Goal: Complete Application Form: Complete application form

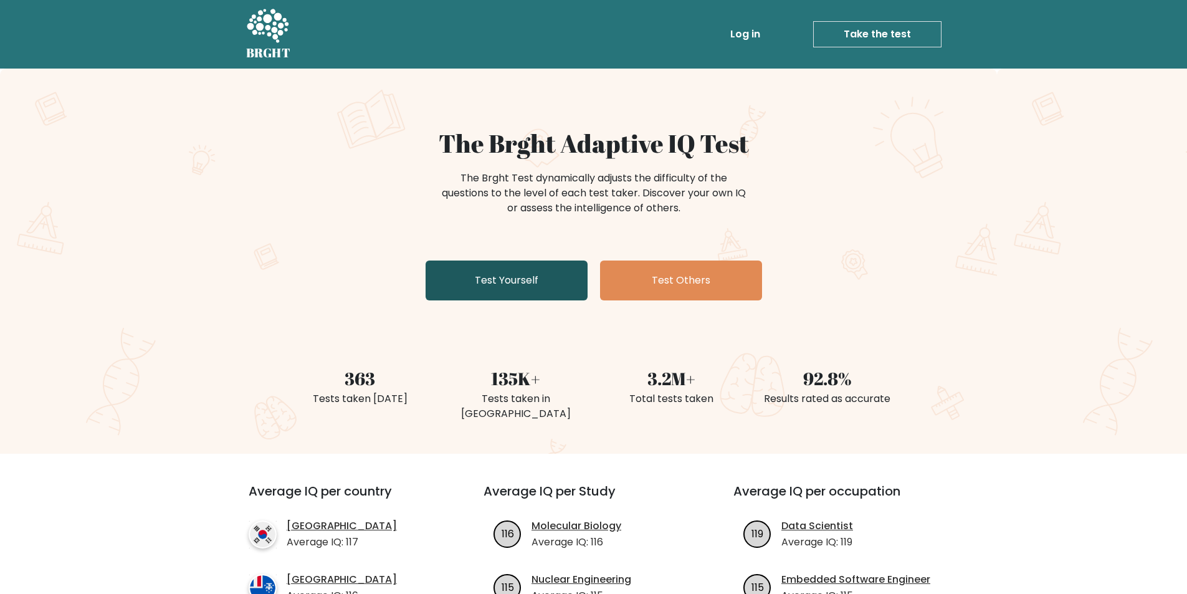
click at [557, 287] on link "Test Yourself" at bounding box center [507, 281] width 162 height 40
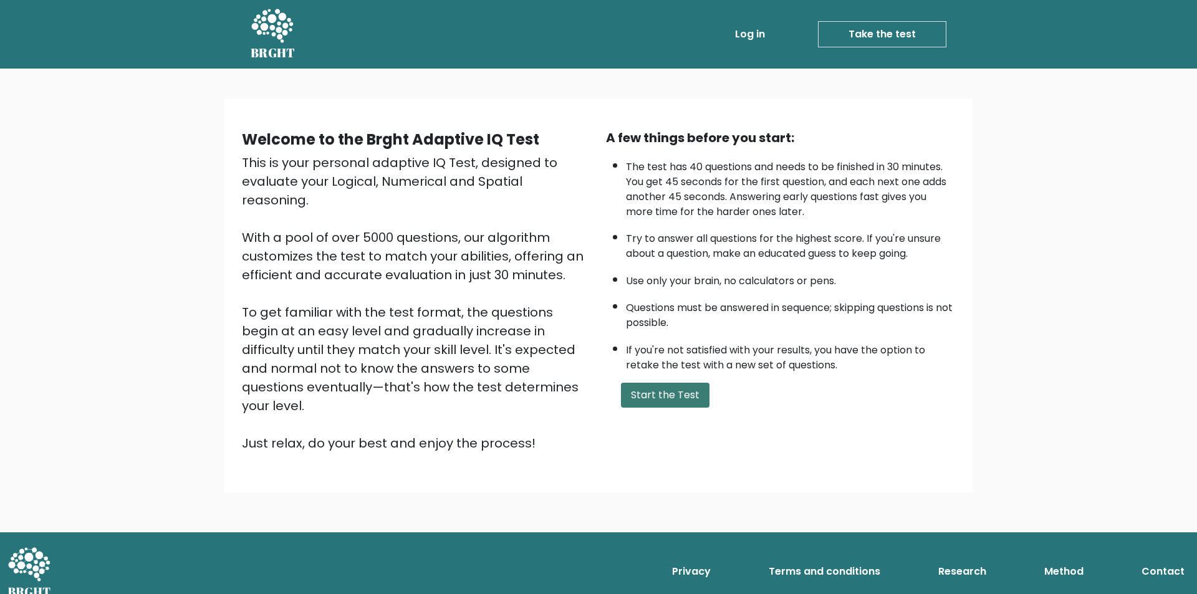
click at [674, 396] on button "Start the Test" at bounding box center [665, 395] width 89 height 25
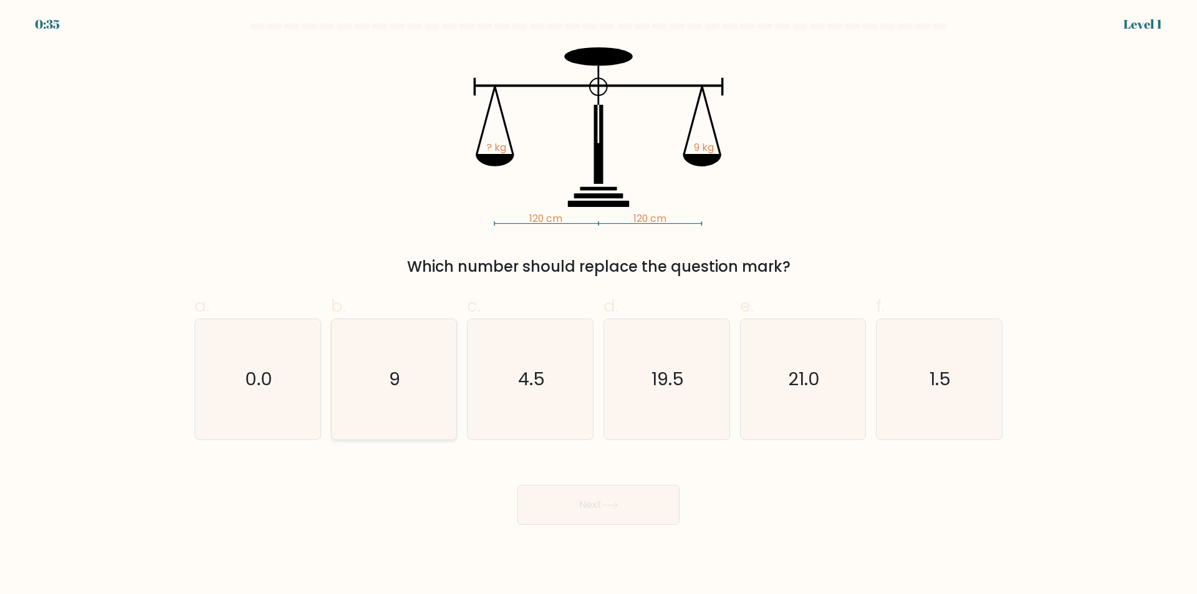
click at [406, 391] on icon "9" at bounding box center [393, 379] width 120 height 120
click at [598, 305] on input "b. 9" at bounding box center [598, 301] width 1 height 8
radio input "true"
click at [573, 509] on button "Next" at bounding box center [598, 505] width 162 height 40
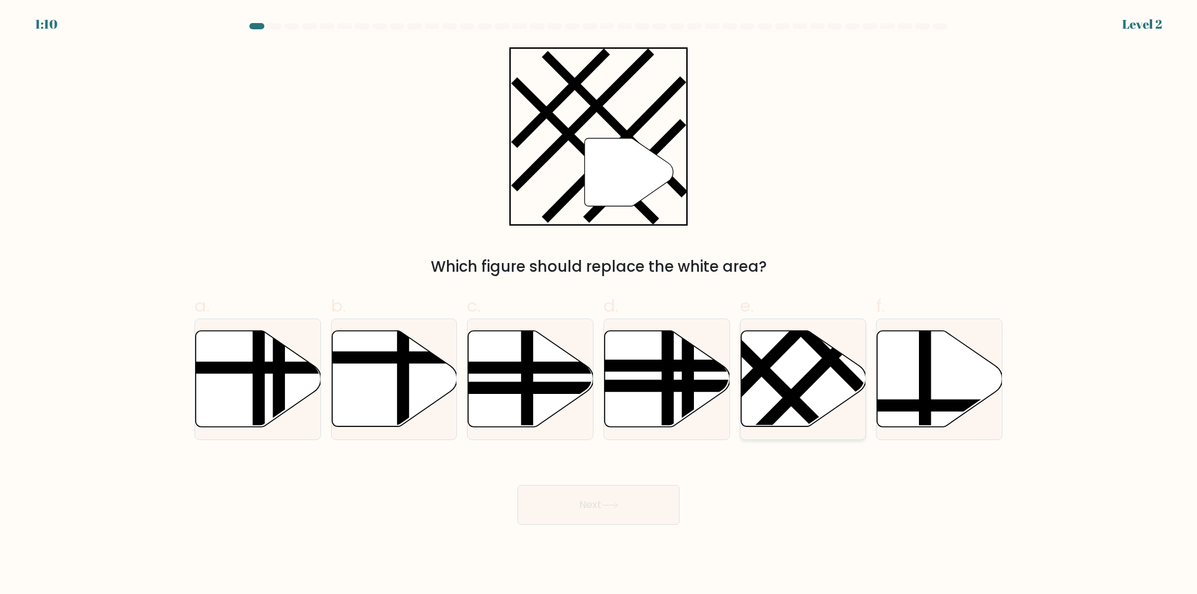
click at [794, 395] on line at bounding box center [811, 377] width 137 height 138
click at [599, 305] on input "e." at bounding box center [598, 301] width 1 height 8
radio input "true"
click at [657, 512] on button "Next" at bounding box center [598, 505] width 162 height 40
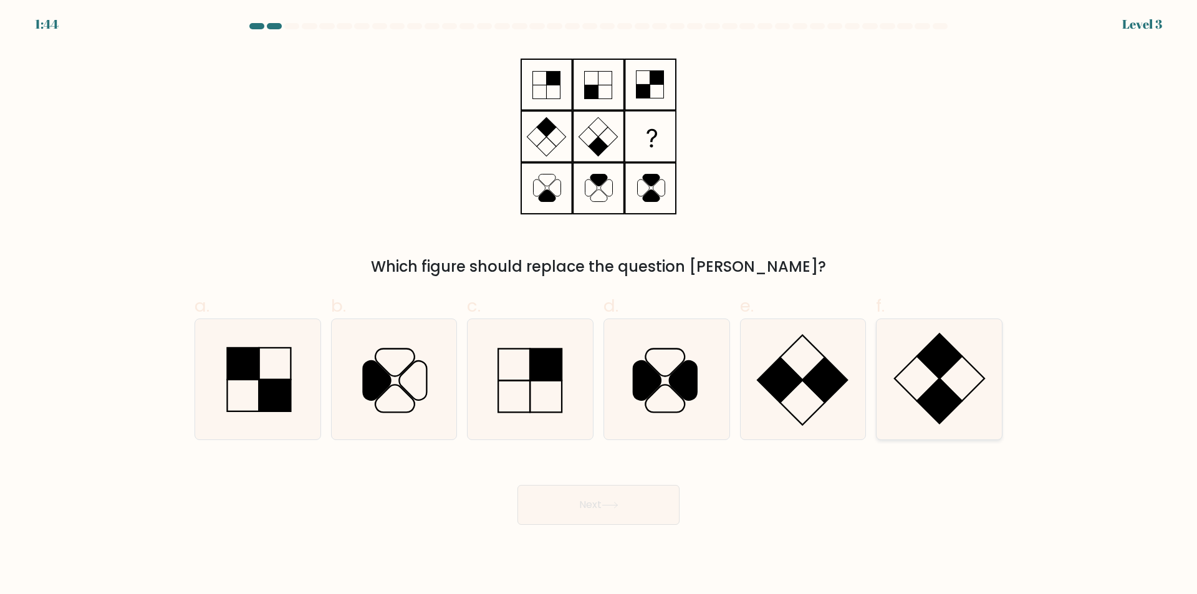
click at [945, 384] on rect at bounding box center [939, 401] width 45 height 45
click at [599, 305] on input "f." at bounding box center [598, 301] width 1 height 8
radio input "true"
click at [613, 506] on icon at bounding box center [609, 505] width 15 height 6
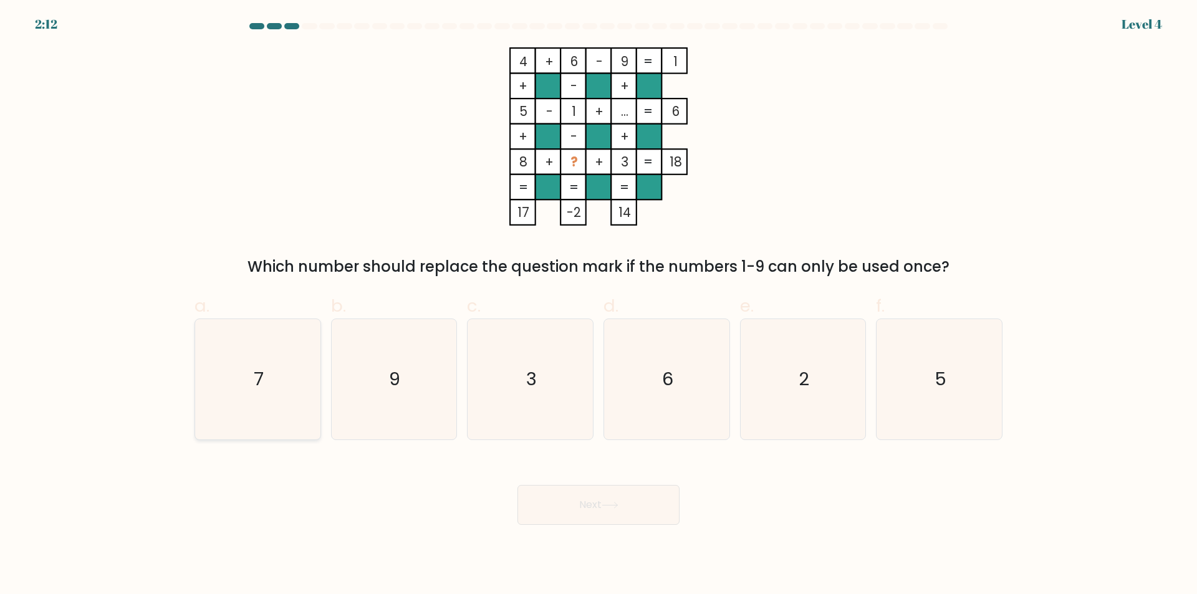
click at [262, 381] on text "7" at bounding box center [259, 379] width 10 height 25
click at [598, 305] on input "a. 7" at bounding box center [598, 301] width 1 height 8
radio input "true"
click at [585, 508] on button "Next" at bounding box center [598, 505] width 162 height 40
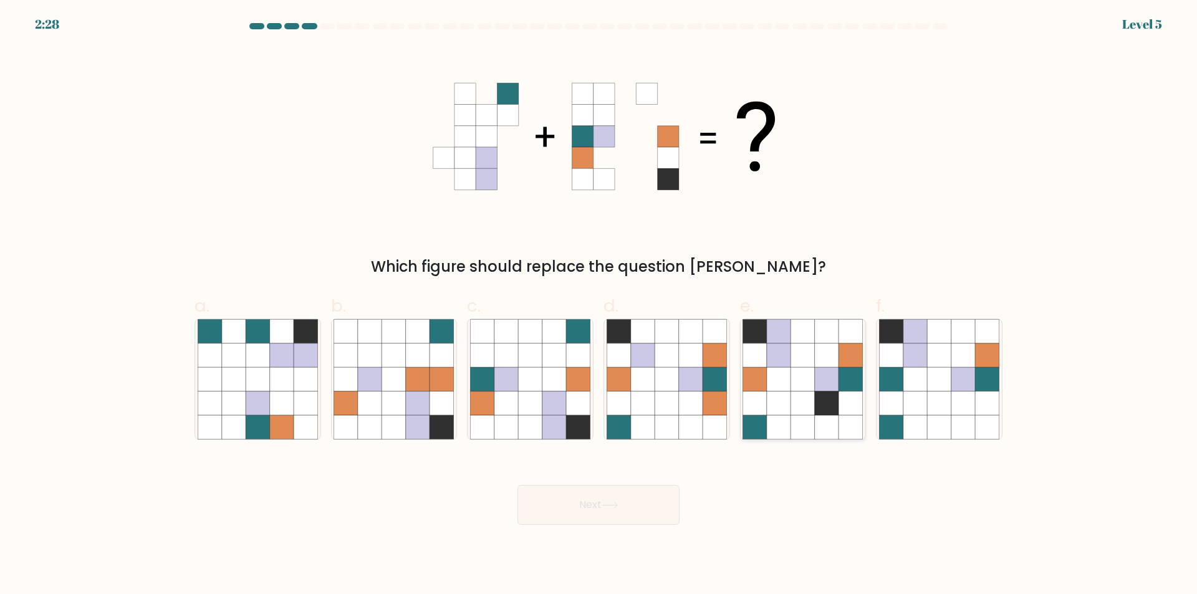
click at [790, 373] on icon at bounding box center [779, 379] width 24 height 24
click at [599, 305] on input "e." at bounding box center [598, 301] width 1 height 8
radio input "true"
click at [605, 506] on icon at bounding box center [610, 505] width 17 height 7
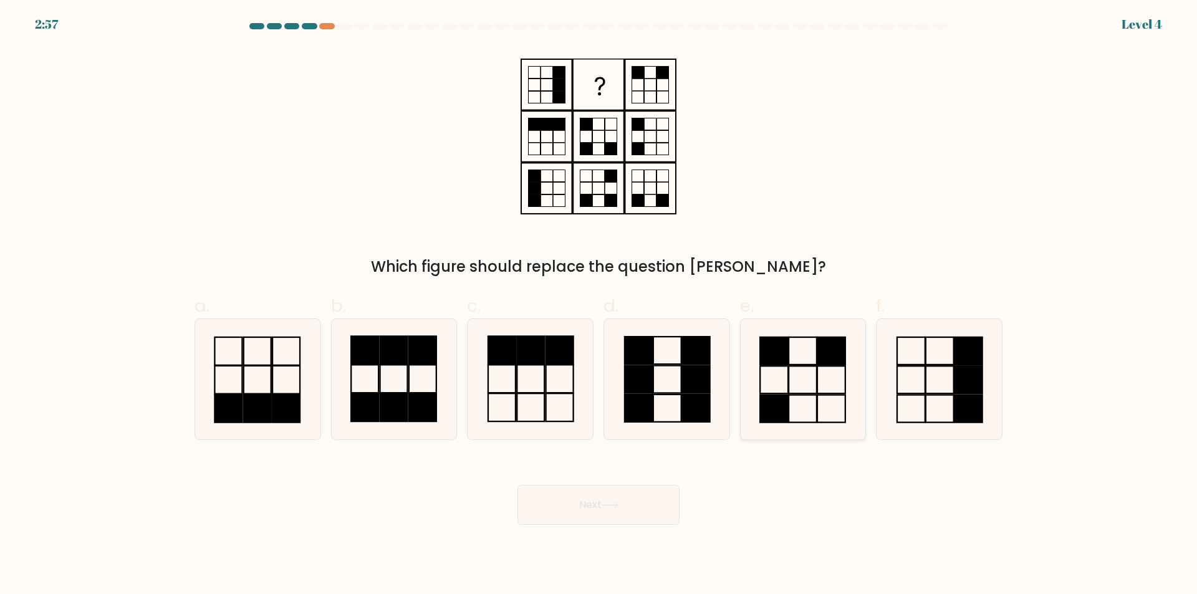
click at [804, 390] on icon at bounding box center [802, 379] width 120 height 120
click at [599, 305] on input "e." at bounding box center [598, 301] width 1 height 8
radio input "true"
click at [593, 508] on button "Next" at bounding box center [598, 505] width 162 height 40
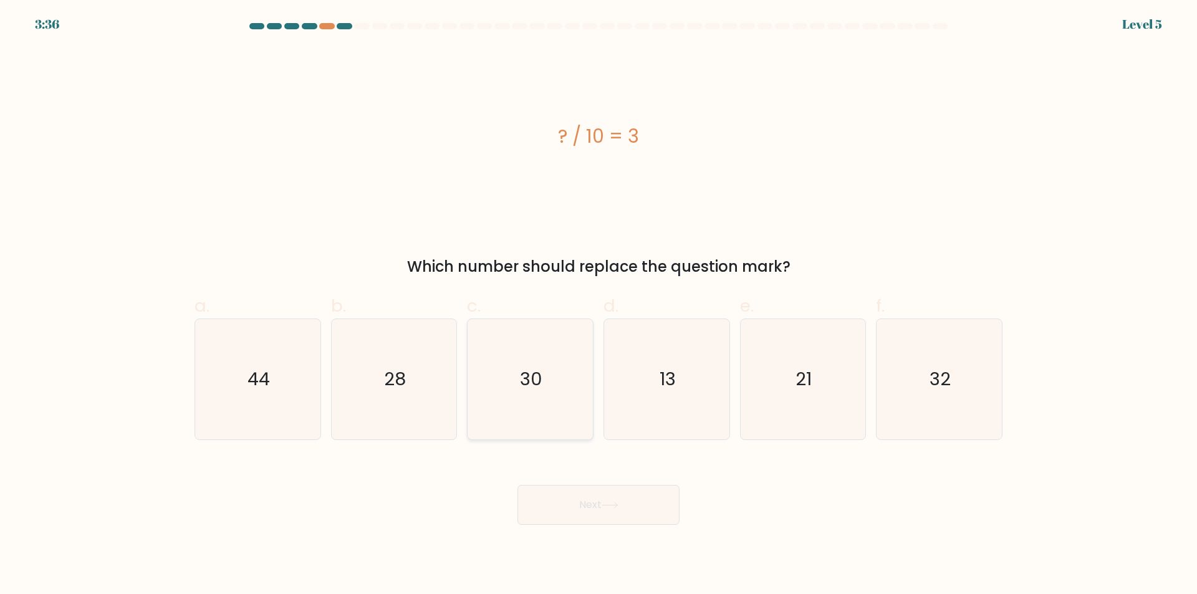
click at [535, 398] on icon "30" at bounding box center [530, 379] width 120 height 120
click at [598, 305] on input "c. 30" at bounding box center [598, 301] width 1 height 8
radio input "true"
click at [588, 501] on button "Next" at bounding box center [598, 505] width 162 height 40
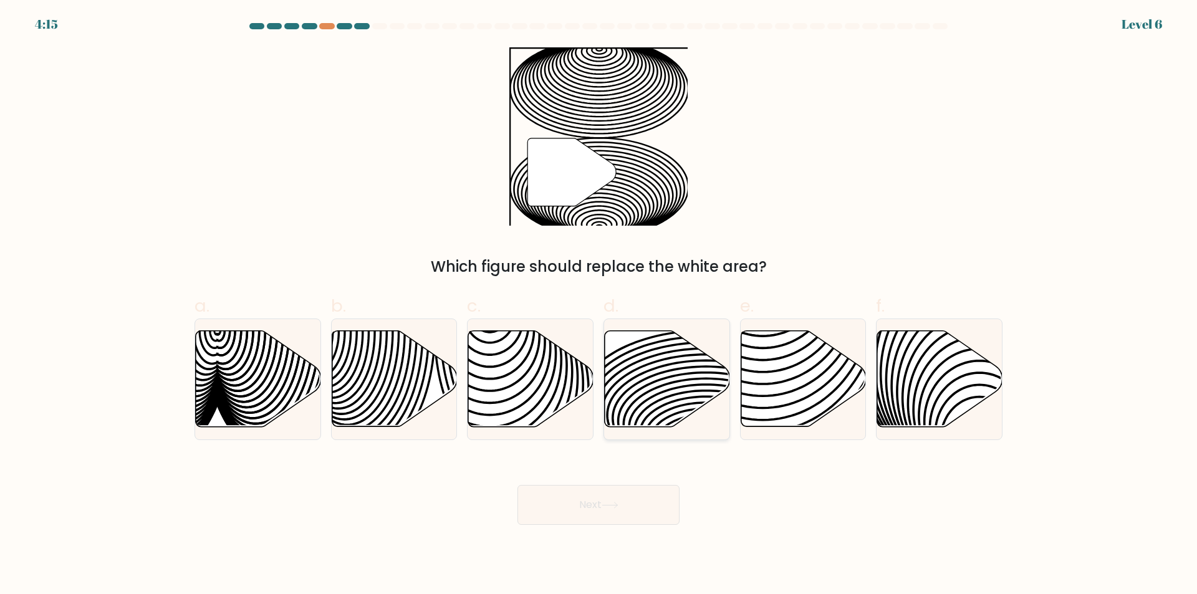
click at [643, 392] on icon at bounding box center [667, 379] width 125 height 96
click at [599, 305] on input "d." at bounding box center [598, 301] width 1 height 8
radio input "true"
click at [596, 512] on button "Next" at bounding box center [598, 505] width 162 height 40
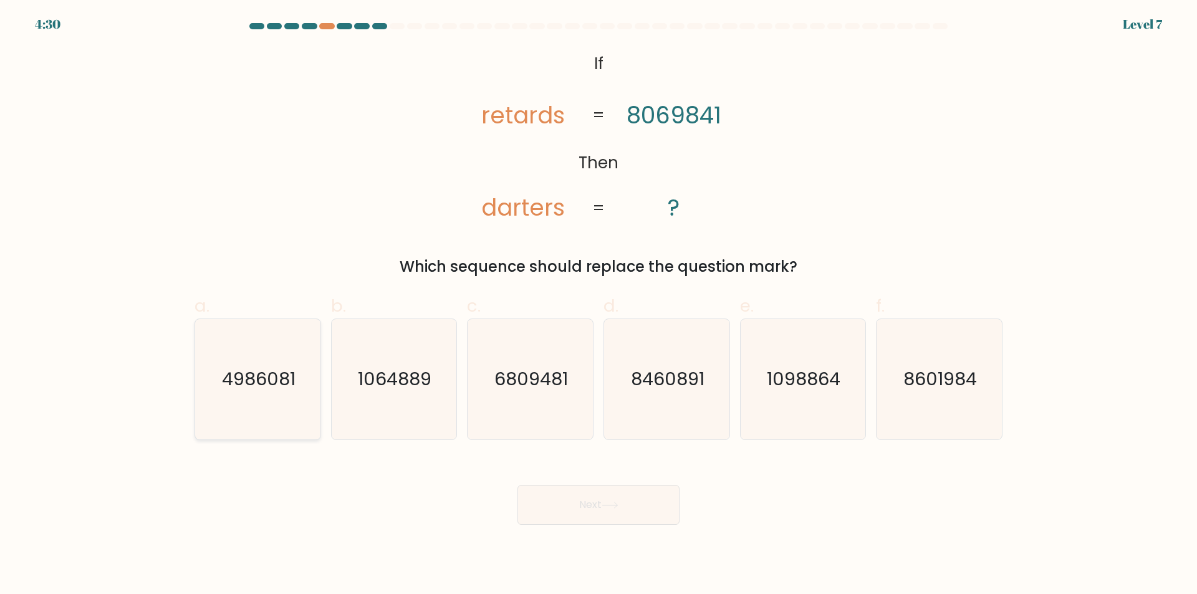
click at [271, 388] on text "4986081" at bounding box center [259, 379] width 74 height 25
click at [598, 305] on input "a. 4986081" at bounding box center [598, 301] width 1 height 8
radio input "true"
click at [554, 494] on button "Next" at bounding box center [598, 505] width 162 height 40
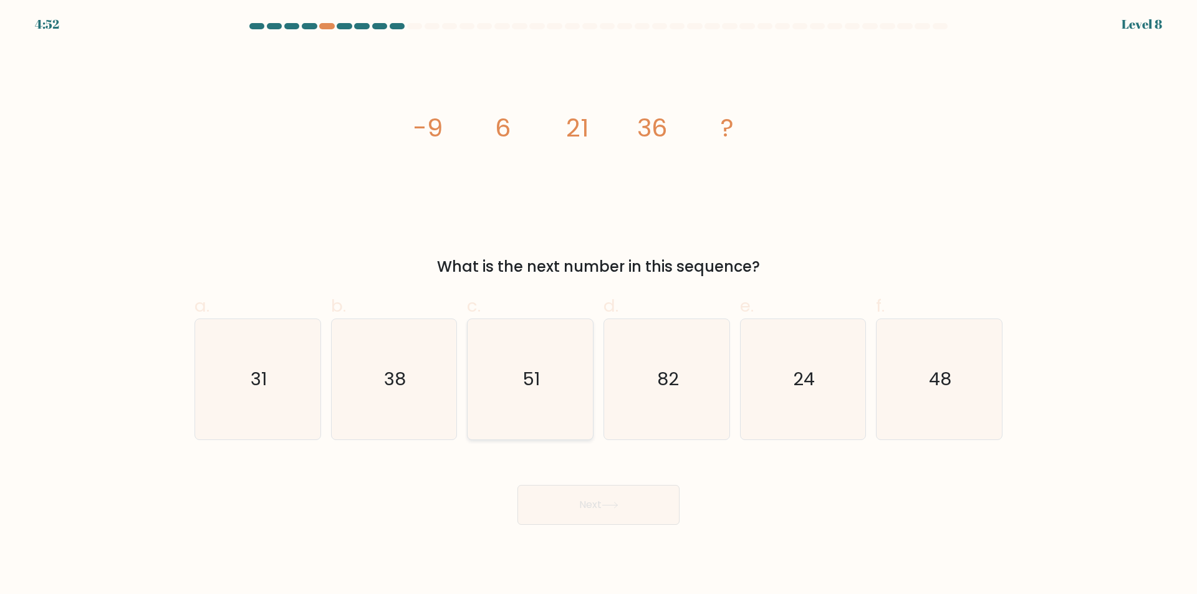
click at [535, 416] on icon "51" at bounding box center [530, 379] width 120 height 120
click at [598, 305] on input "c. 51" at bounding box center [598, 301] width 1 height 8
radio input "true"
click at [628, 499] on button "Next" at bounding box center [598, 505] width 162 height 40
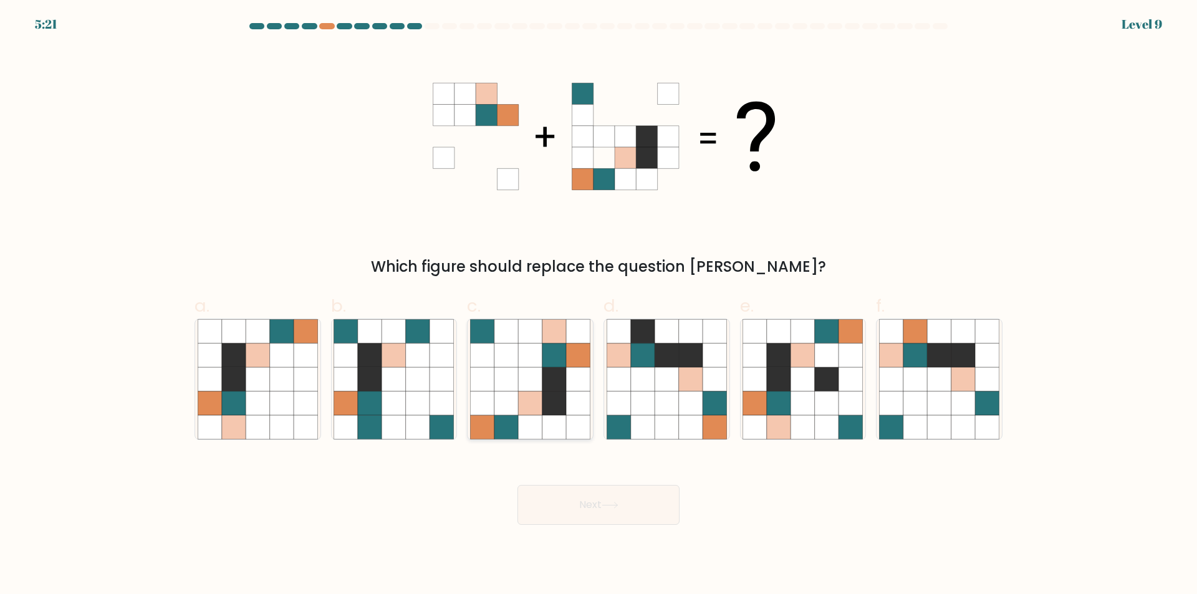
click at [532, 370] on icon at bounding box center [530, 379] width 24 height 24
click at [598, 305] on input "c." at bounding box center [598, 301] width 1 height 8
radio input "true"
click at [574, 505] on button "Next" at bounding box center [598, 505] width 162 height 40
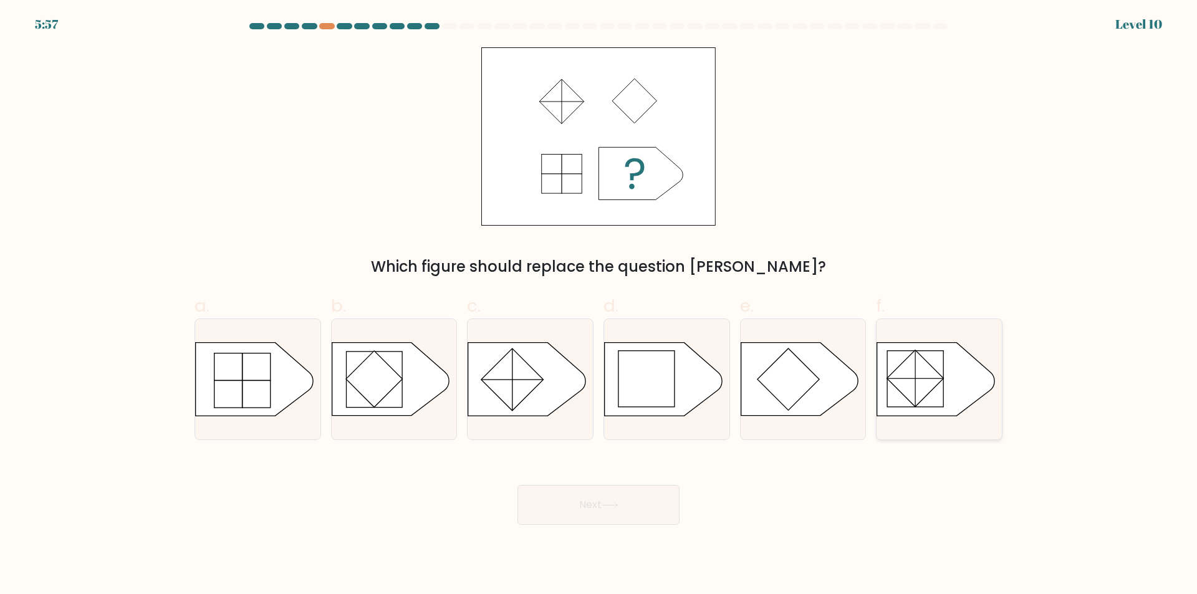
click at [923, 393] on rect at bounding box center [915, 378] width 57 height 57
click at [599, 305] on input "f." at bounding box center [598, 301] width 1 height 8
radio input "true"
click at [573, 508] on button "Next" at bounding box center [598, 505] width 162 height 40
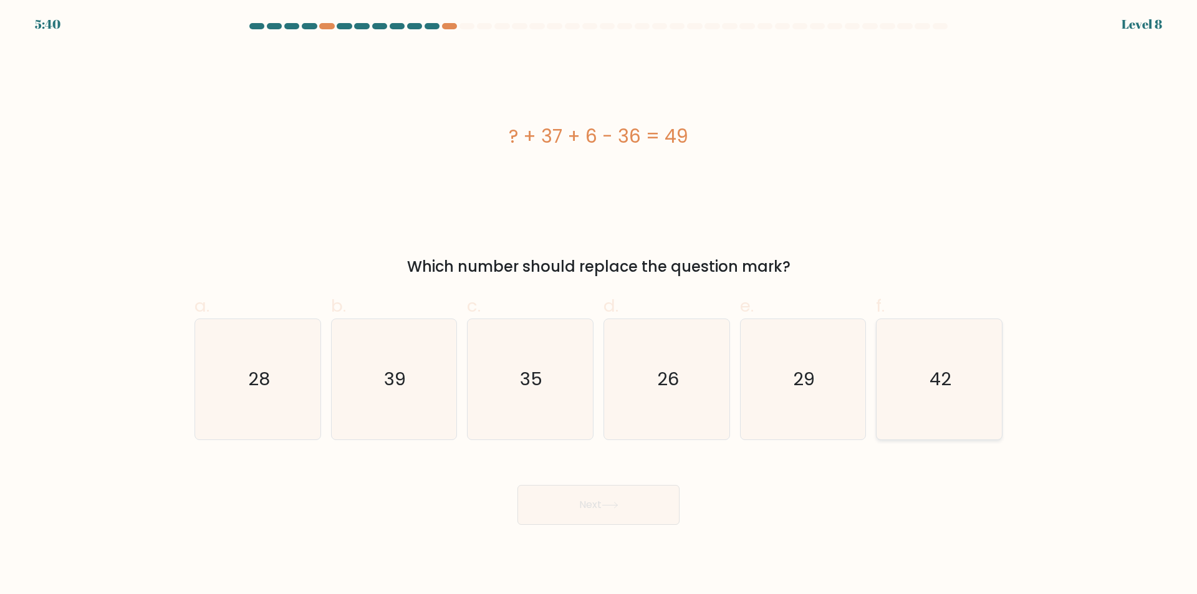
click at [951, 394] on icon "42" at bounding box center [939, 379] width 120 height 120
click at [599, 305] on input "f. 42" at bounding box center [598, 301] width 1 height 8
radio input "true"
click at [616, 491] on button "Next" at bounding box center [598, 505] width 162 height 40
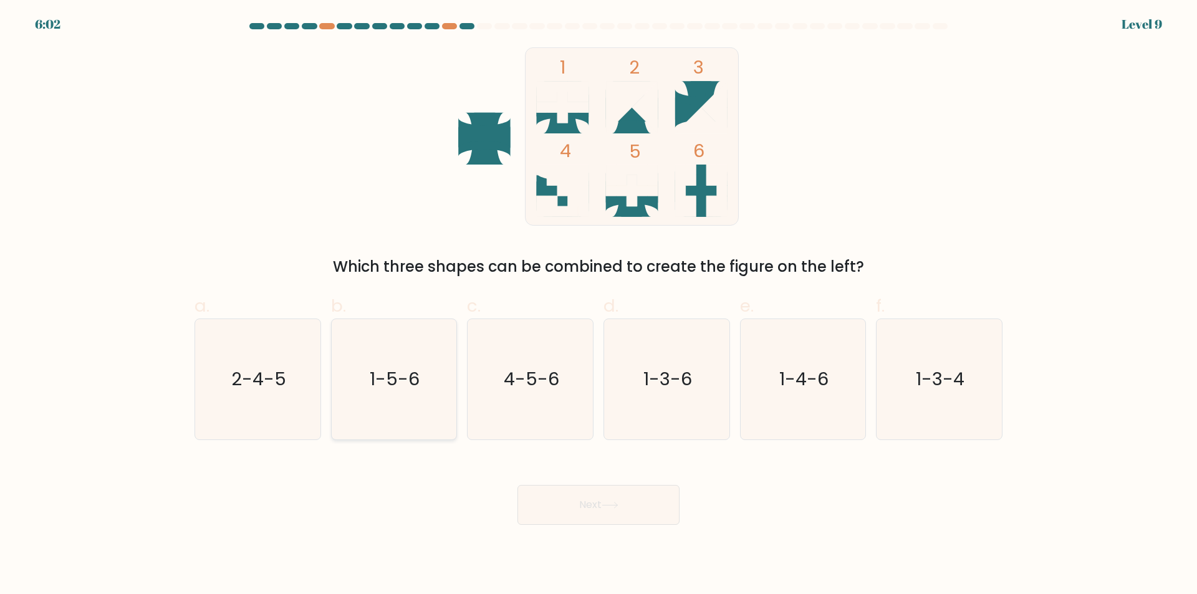
click at [385, 395] on icon "1-5-6" at bounding box center [393, 379] width 120 height 120
click at [598, 305] on input "b. 1-5-6" at bounding box center [598, 301] width 1 height 8
radio input "true"
click at [573, 499] on button "Next" at bounding box center [598, 505] width 162 height 40
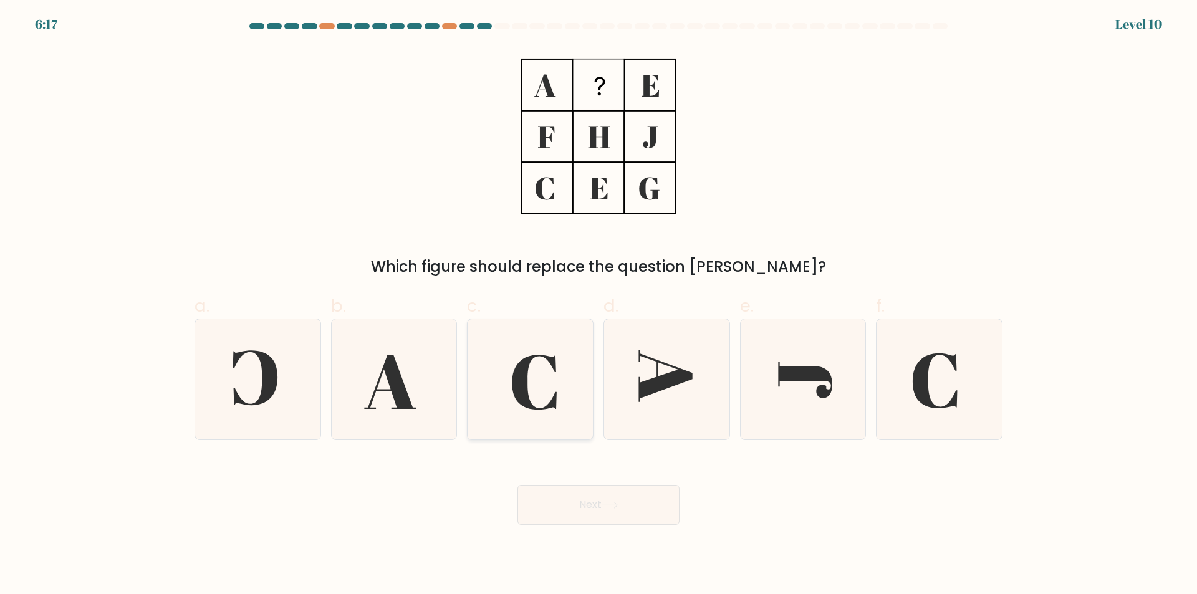
click at [542, 404] on icon at bounding box center [530, 379] width 120 height 120
click at [598, 305] on input "c." at bounding box center [598, 301] width 1 height 8
radio input "true"
click at [408, 379] on icon at bounding box center [393, 379] width 120 height 120
click at [598, 305] on input "b." at bounding box center [598, 301] width 1 height 8
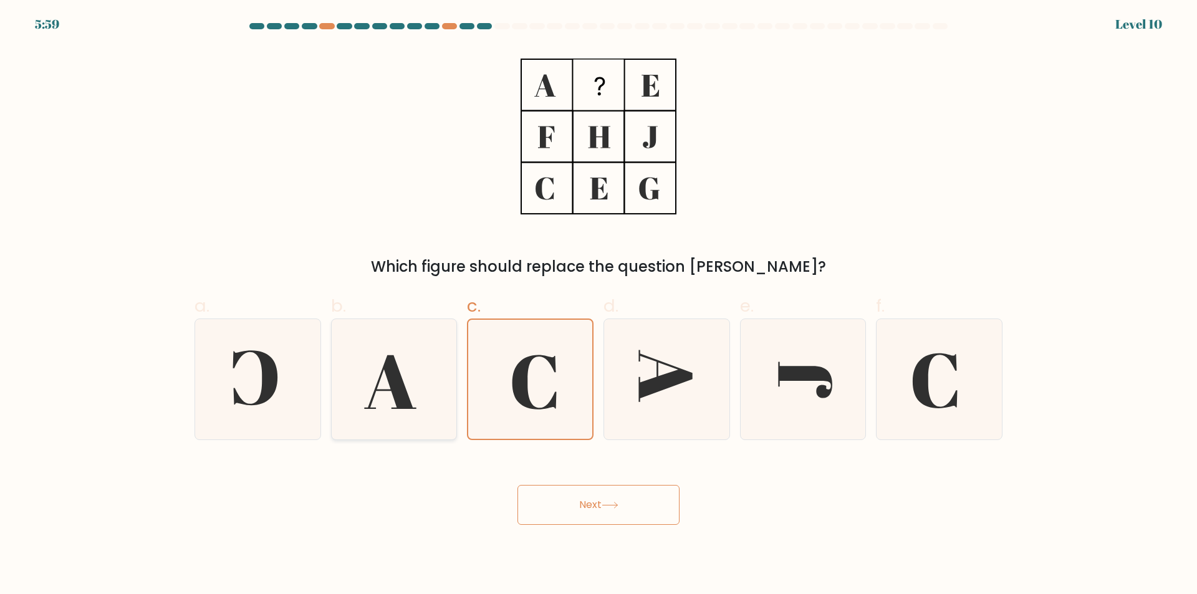
radio input "true"
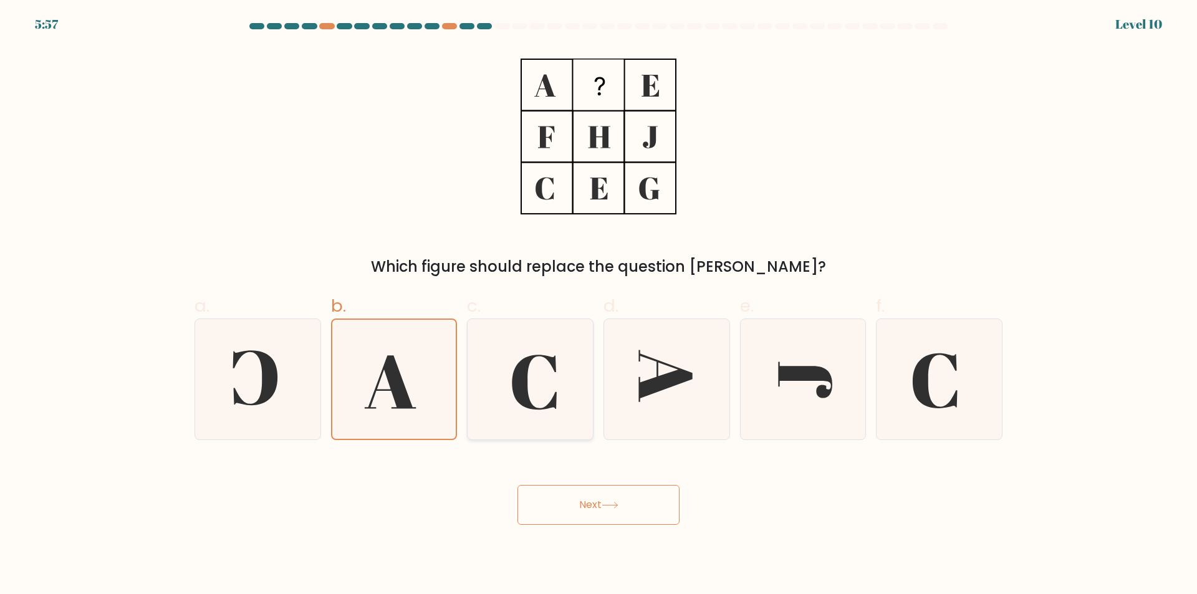
drag, startPoint x: 550, startPoint y: 378, endPoint x: 608, endPoint y: 507, distance: 140.6
click at [552, 381] on icon at bounding box center [530, 379] width 120 height 120
click at [598, 305] on input "c." at bounding box center [598, 301] width 1 height 8
radio input "true"
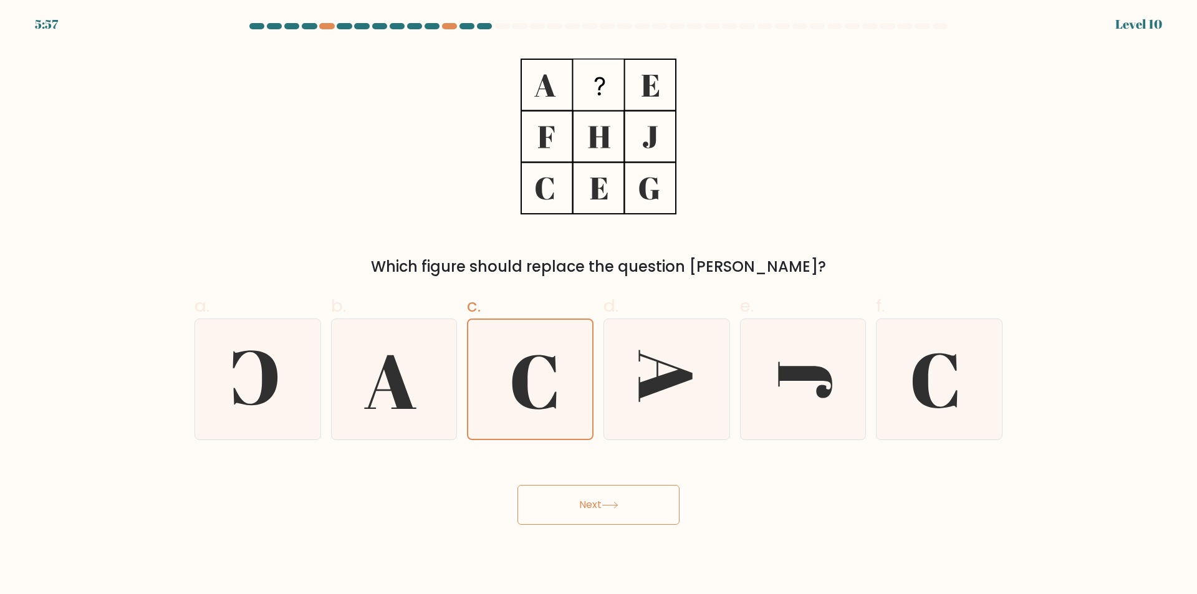
click at [609, 509] on button "Next" at bounding box center [598, 505] width 162 height 40
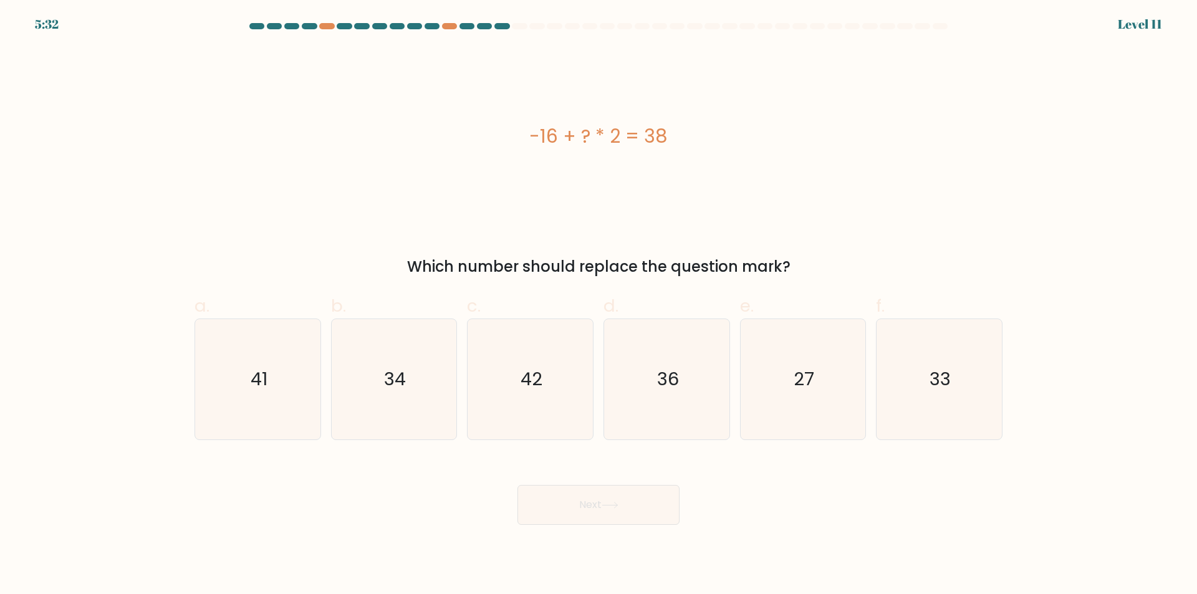
drag, startPoint x: 749, startPoint y: 380, endPoint x: 739, endPoint y: 380, distance: 10.6
click at [751, 380] on icon "27" at bounding box center [802, 379] width 120 height 120
click at [599, 305] on input "e. 27" at bounding box center [598, 301] width 1 height 8
radio input "true"
click at [664, 375] on text "36" at bounding box center [668, 379] width 22 height 25
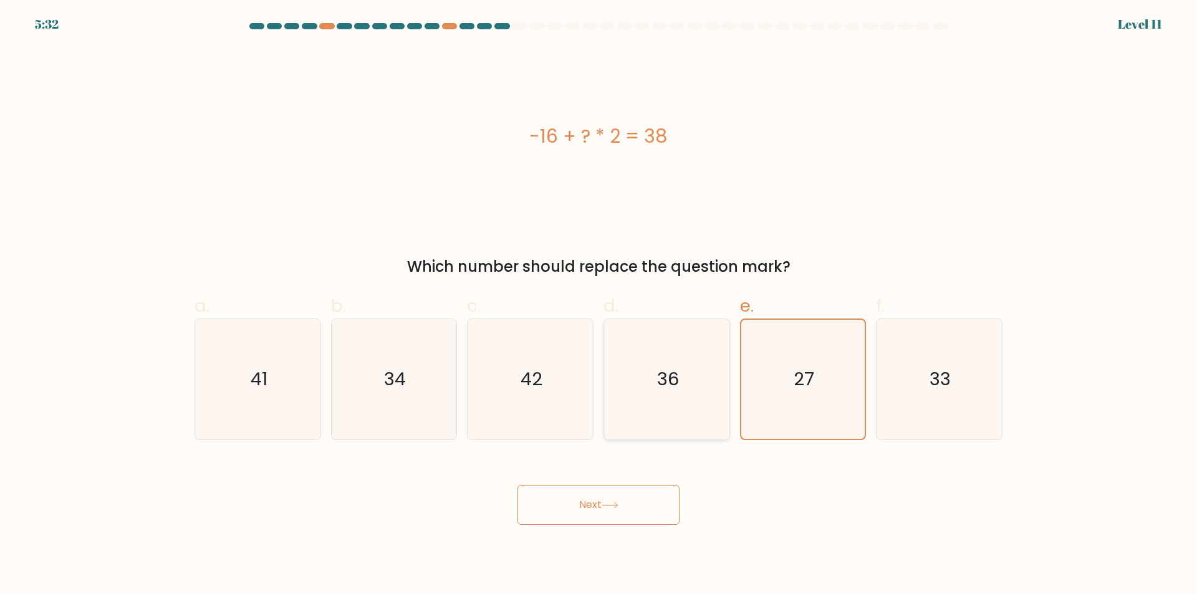
click at [599, 305] on input "d. 36" at bounding box center [598, 301] width 1 height 8
radio input "true"
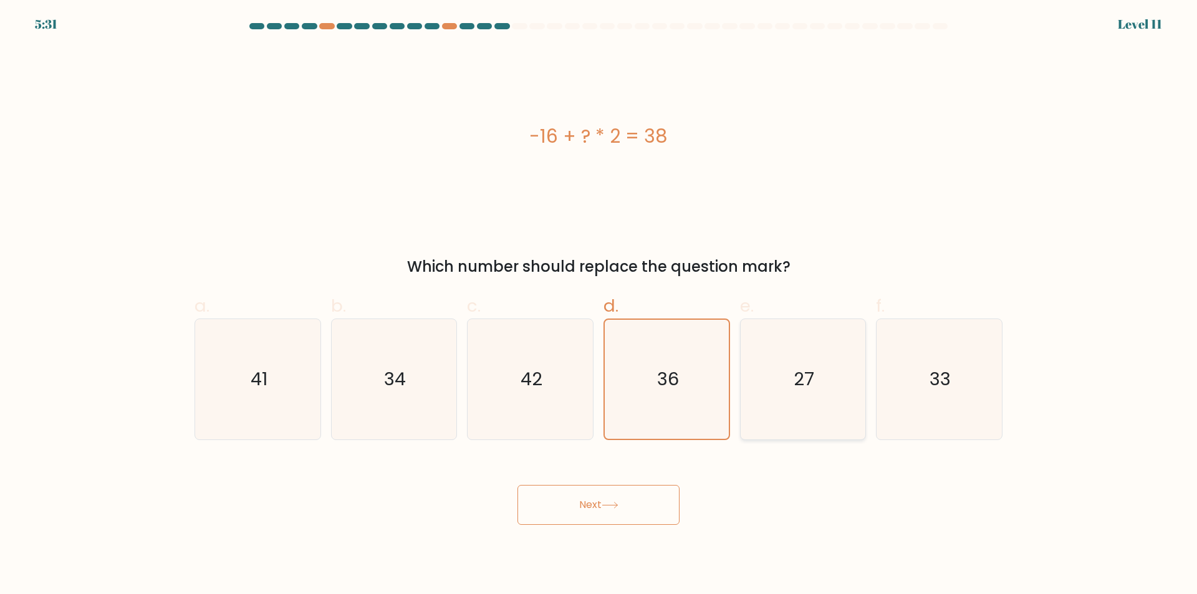
click at [795, 400] on icon "27" at bounding box center [802, 379] width 120 height 120
click at [599, 305] on input "e. 27" at bounding box center [598, 301] width 1 height 8
radio input "true"
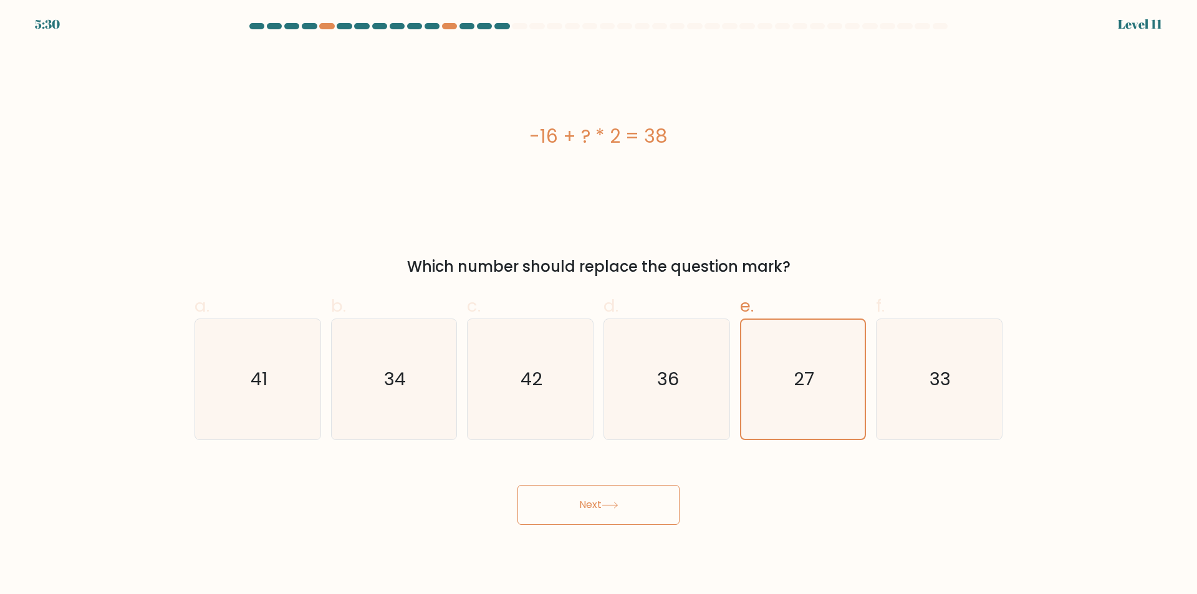
click at [618, 506] on icon at bounding box center [610, 505] width 17 height 7
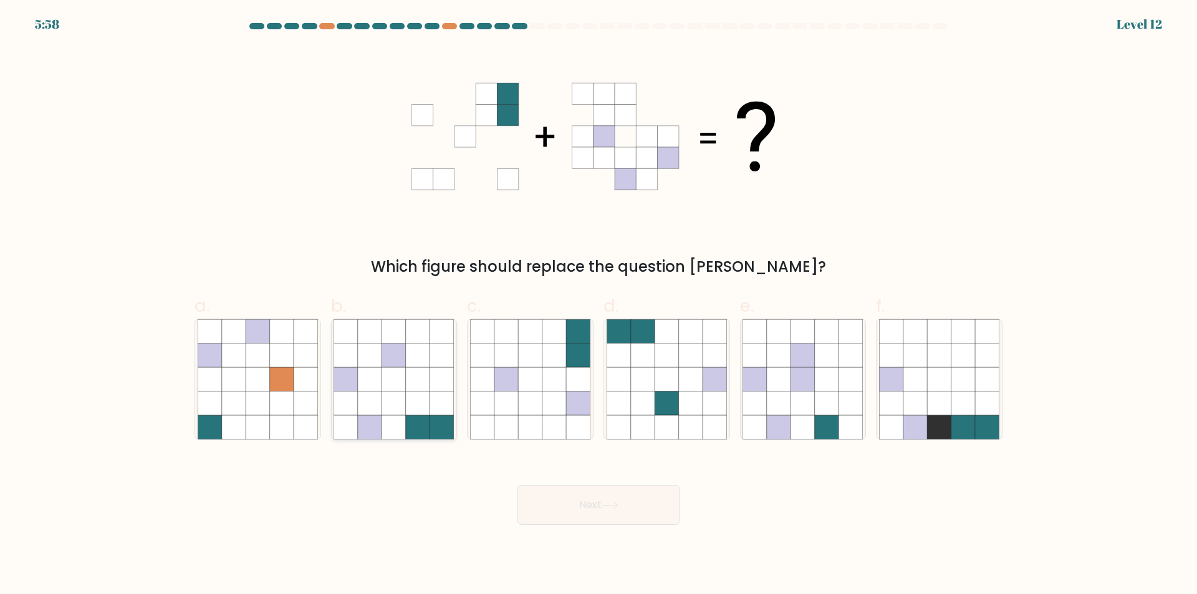
click at [400, 395] on icon at bounding box center [394, 403] width 24 height 24
click at [598, 305] on input "b." at bounding box center [598, 301] width 1 height 8
radio input "true"
click at [618, 502] on icon at bounding box center [610, 505] width 17 height 7
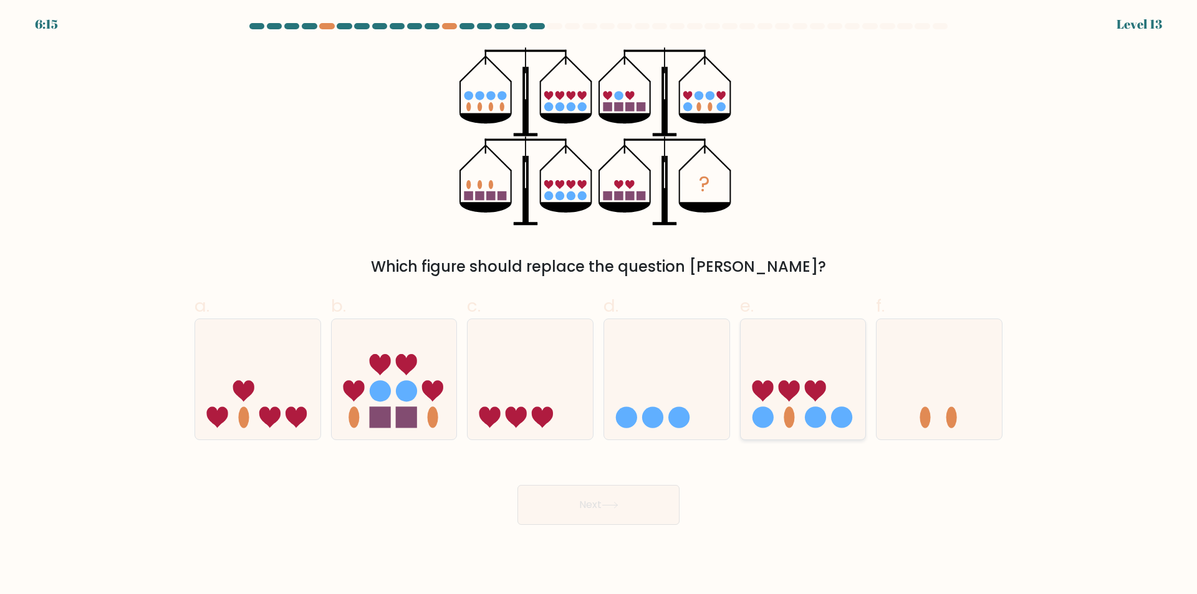
drag, startPoint x: 799, startPoint y: 418, endPoint x: 785, endPoint y: 425, distance: 15.3
click at [801, 419] on icon at bounding box center [803, 379] width 125 height 103
click at [599, 305] on input "e." at bounding box center [598, 301] width 1 height 8
radio input "true"
click at [643, 499] on button "Next" at bounding box center [598, 505] width 162 height 40
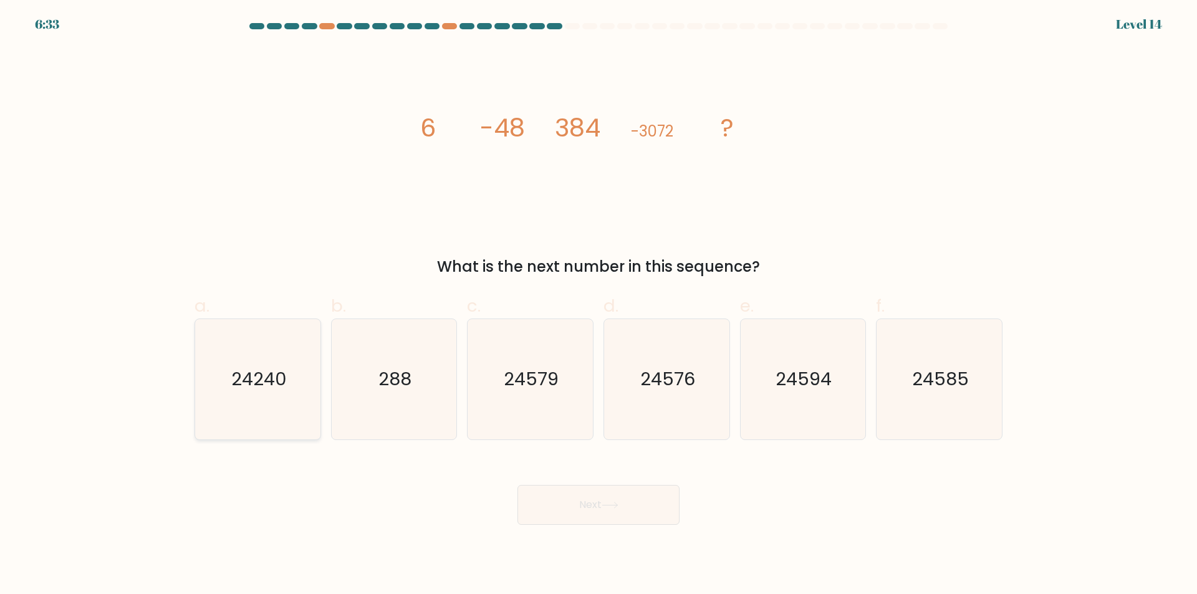
click at [284, 386] on text "24240" at bounding box center [258, 379] width 55 height 25
click at [598, 305] on input "a. 24240" at bounding box center [598, 301] width 1 height 8
radio input "true"
click at [618, 504] on icon at bounding box center [610, 505] width 17 height 7
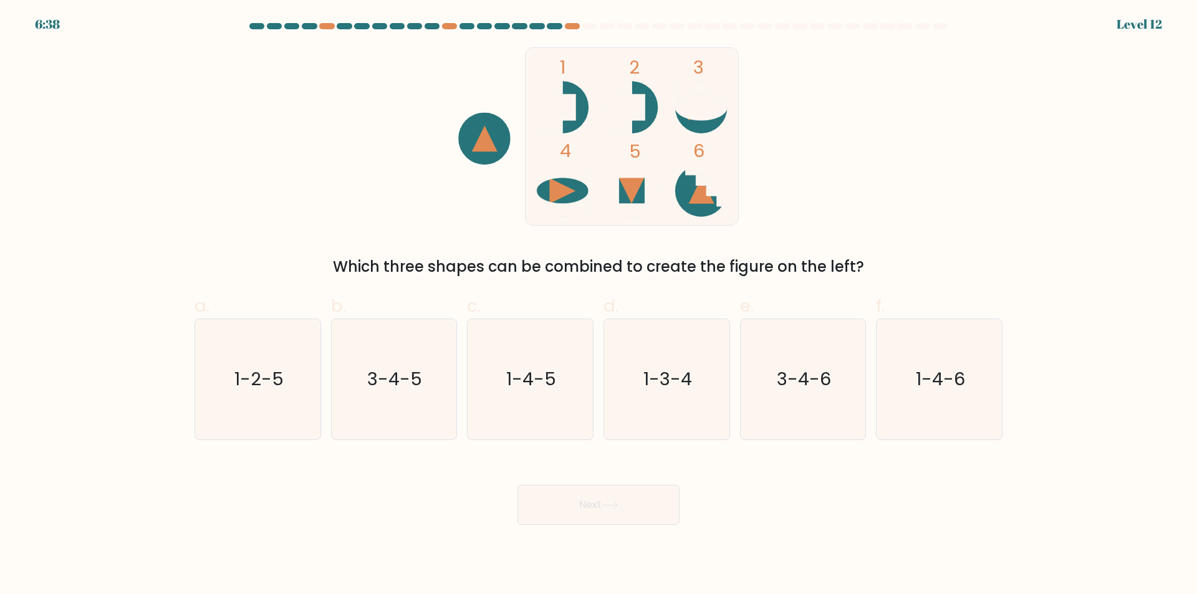
drag, startPoint x: 260, startPoint y: 415, endPoint x: 401, endPoint y: 444, distance: 143.9
click at [261, 415] on icon "1-2-5" at bounding box center [258, 379] width 120 height 120
click at [598, 305] on input "a. 1-2-5" at bounding box center [598, 301] width 1 height 8
radio input "true"
click at [579, 514] on button "Next" at bounding box center [598, 505] width 162 height 40
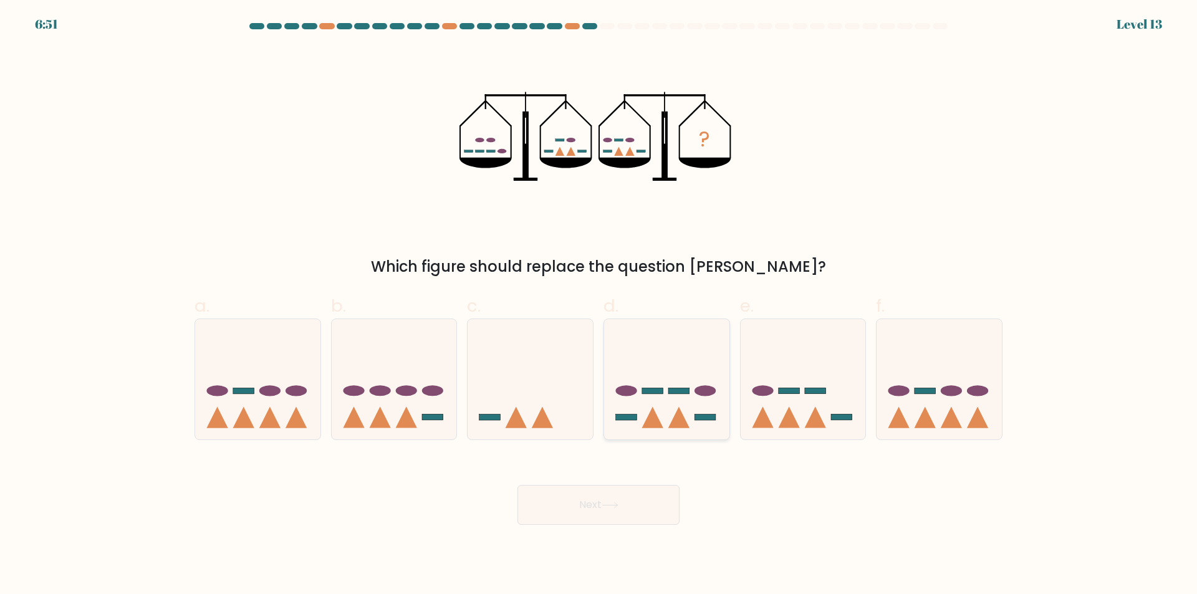
click at [681, 417] on icon at bounding box center [678, 416] width 21 height 21
click at [599, 305] on input "d." at bounding box center [598, 301] width 1 height 8
radio input "true"
click at [617, 514] on button "Next" at bounding box center [598, 505] width 162 height 40
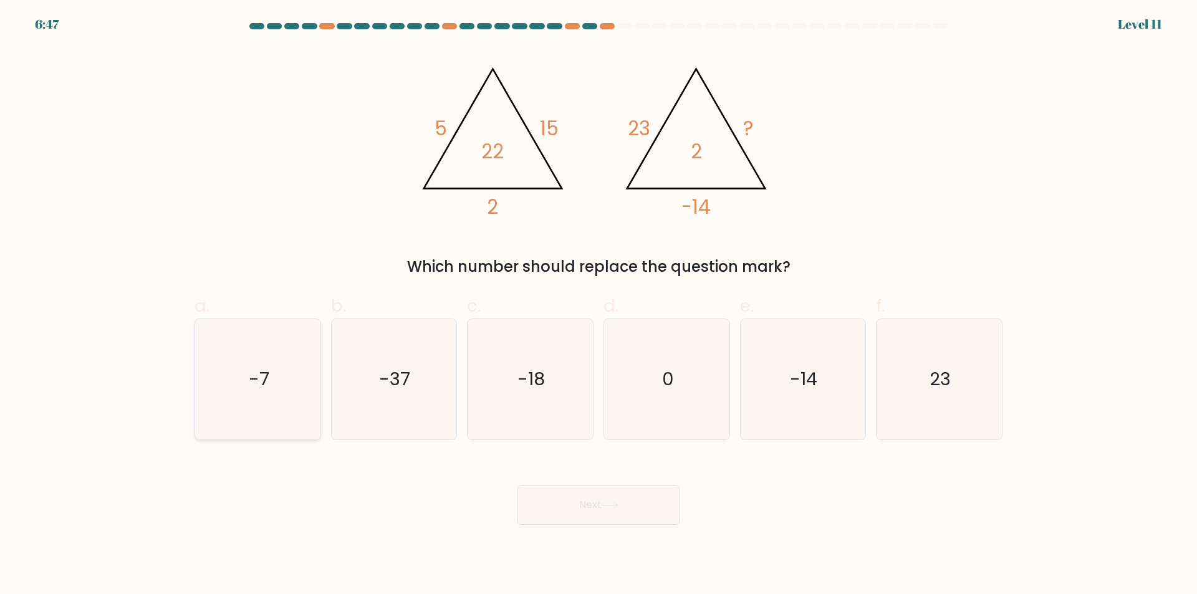
click at [284, 400] on icon "-7" at bounding box center [258, 379] width 120 height 120
click at [598, 305] on input "a. -7" at bounding box center [598, 301] width 1 height 8
radio input "true"
click at [611, 506] on icon at bounding box center [610, 505] width 17 height 7
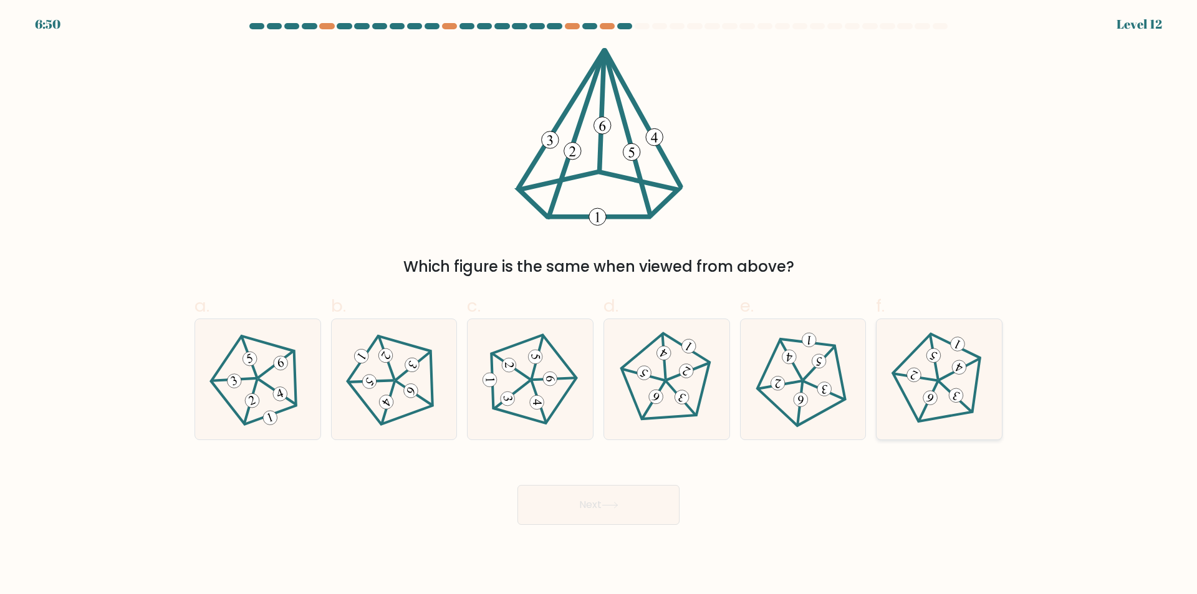
click at [936, 372] on icon at bounding box center [939, 380] width 96 height 96
click at [599, 305] on input "f." at bounding box center [598, 301] width 1 height 8
radio input "true"
click at [403, 377] on icon at bounding box center [394, 380] width 96 height 96
click at [598, 305] on input "b." at bounding box center [598, 301] width 1 height 8
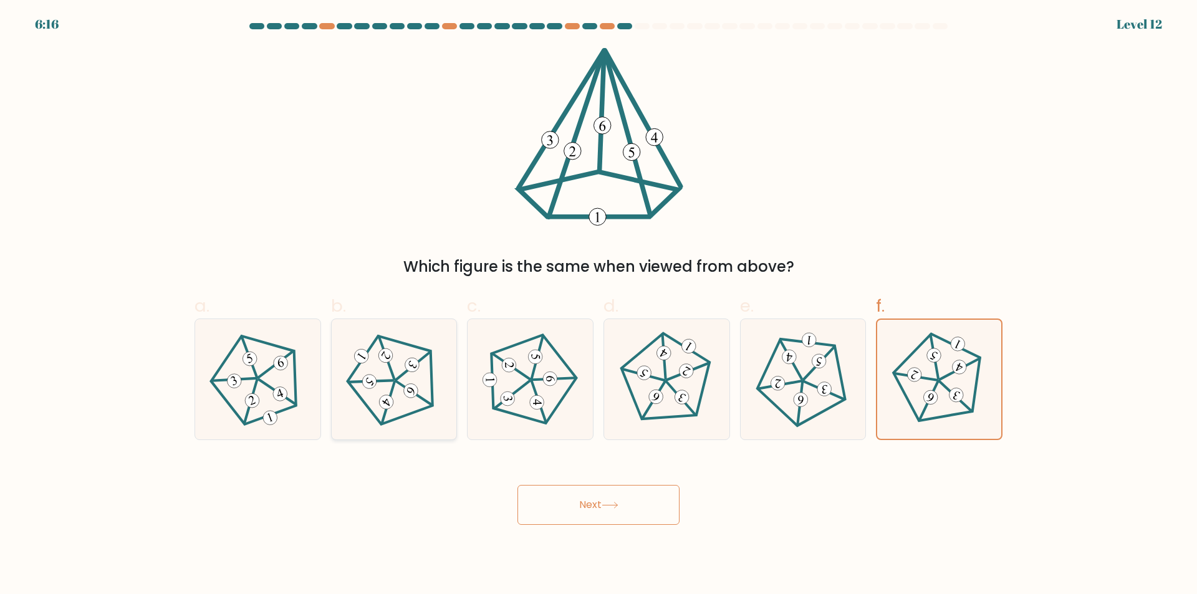
radio input "true"
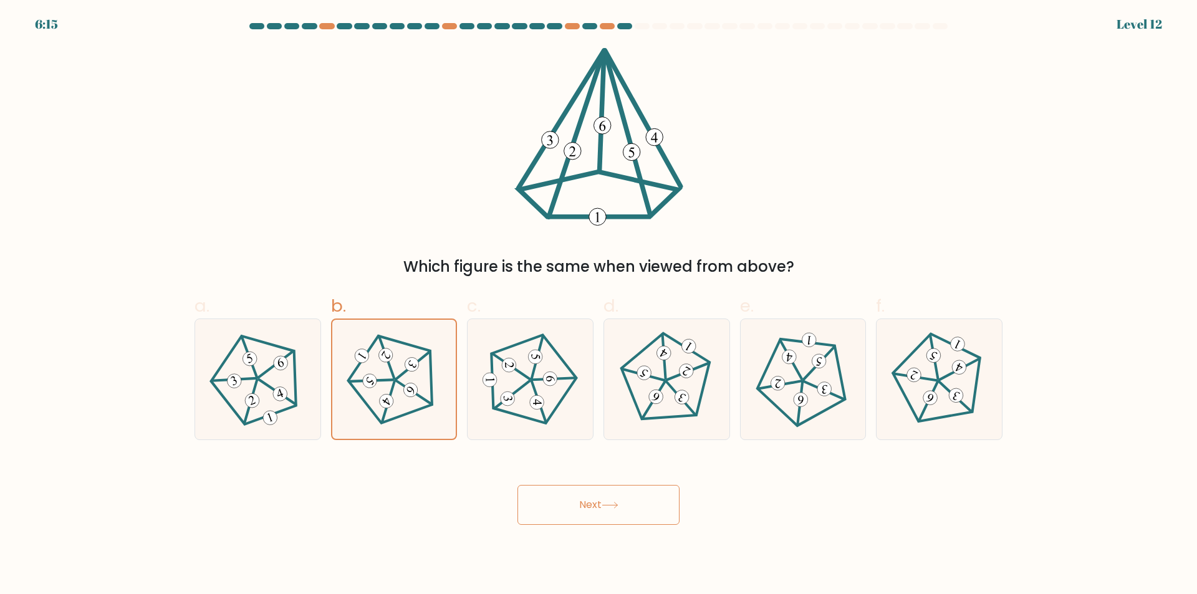
click at [640, 516] on button "Next" at bounding box center [598, 505] width 162 height 40
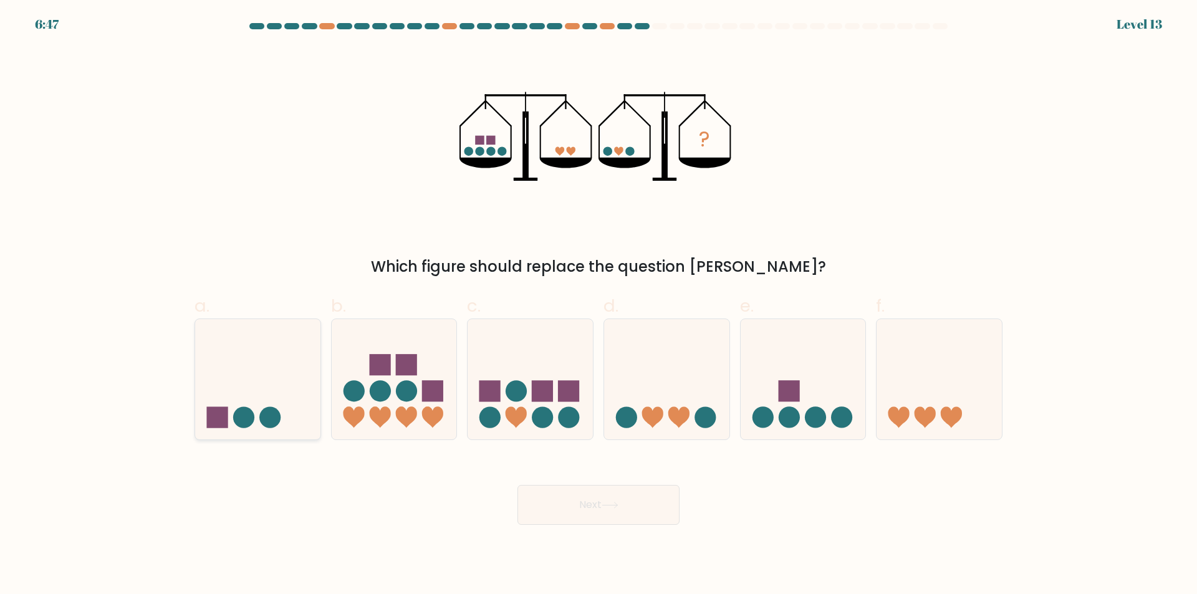
click at [274, 398] on icon at bounding box center [257, 379] width 125 height 103
click at [598, 305] on input "a." at bounding box center [598, 301] width 1 height 8
radio input "true"
click at [627, 505] on button "Next" at bounding box center [598, 505] width 162 height 40
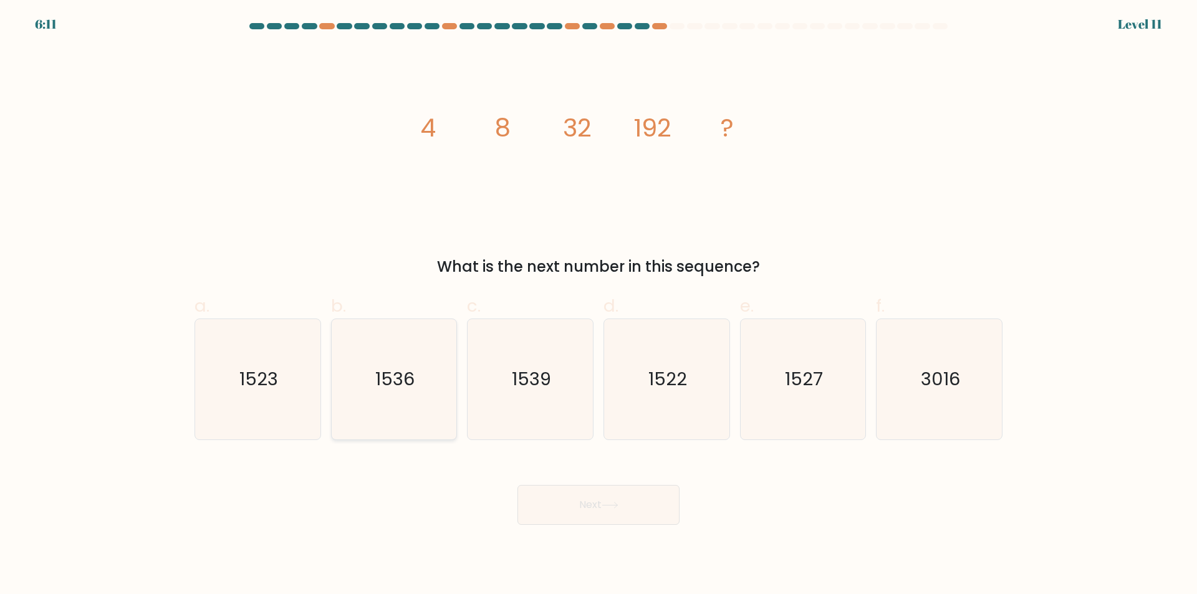
click at [398, 386] on text "1536" at bounding box center [394, 379] width 39 height 25
click at [598, 305] on input "b. 1536" at bounding box center [598, 301] width 1 height 8
radio input "true"
click at [575, 506] on button "Next" at bounding box center [598, 505] width 162 height 40
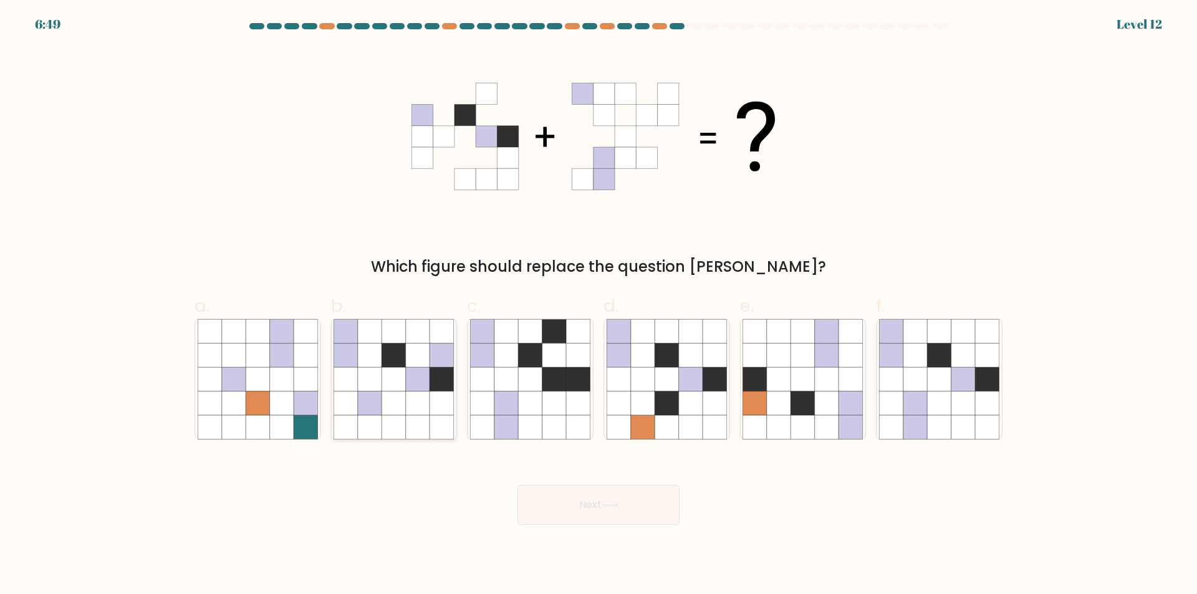
click at [413, 409] on icon at bounding box center [418, 403] width 24 height 24
click at [598, 305] on input "b." at bounding box center [598, 301] width 1 height 8
radio input "true"
drag, startPoint x: 577, startPoint y: 492, endPoint x: 578, endPoint y: 502, distance: 10.8
click at [578, 497] on button "Next" at bounding box center [598, 505] width 162 height 40
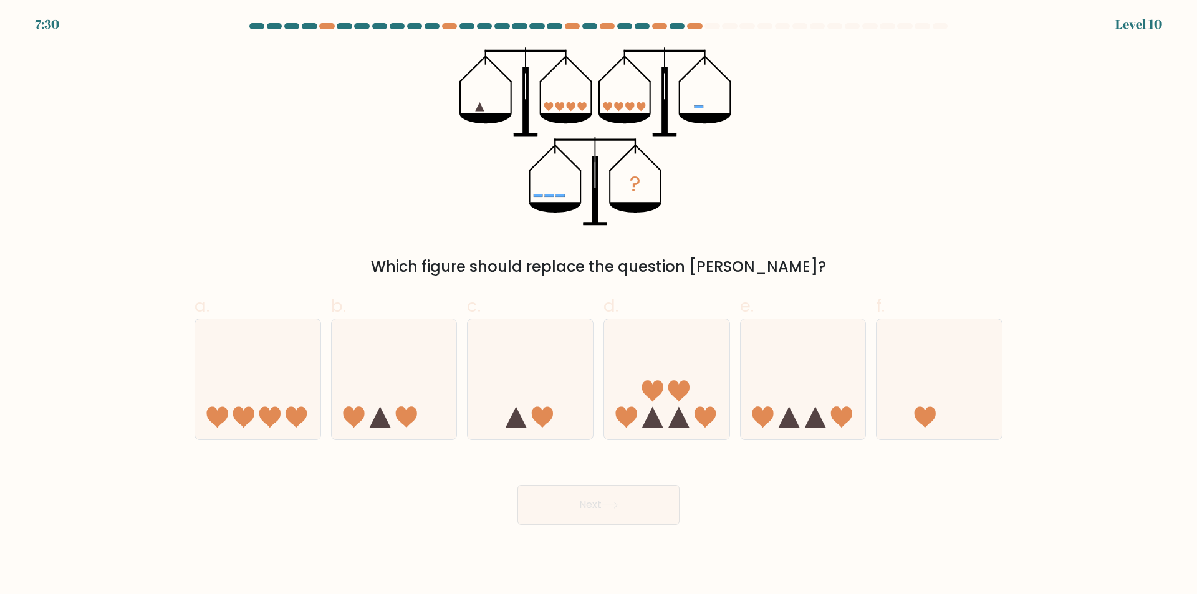
click at [875, 202] on div "? Which figure should replace the question mark?" at bounding box center [598, 162] width 823 height 231
click at [539, 396] on icon at bounding box center [530, 379] width 125 height 103
click at [598, 305] on input "c." at bounding box center [598, 301] width 1 height 8
radio input "true"
click at [618, 502] on icon at bounding box center [610, 505] width 17 height 7
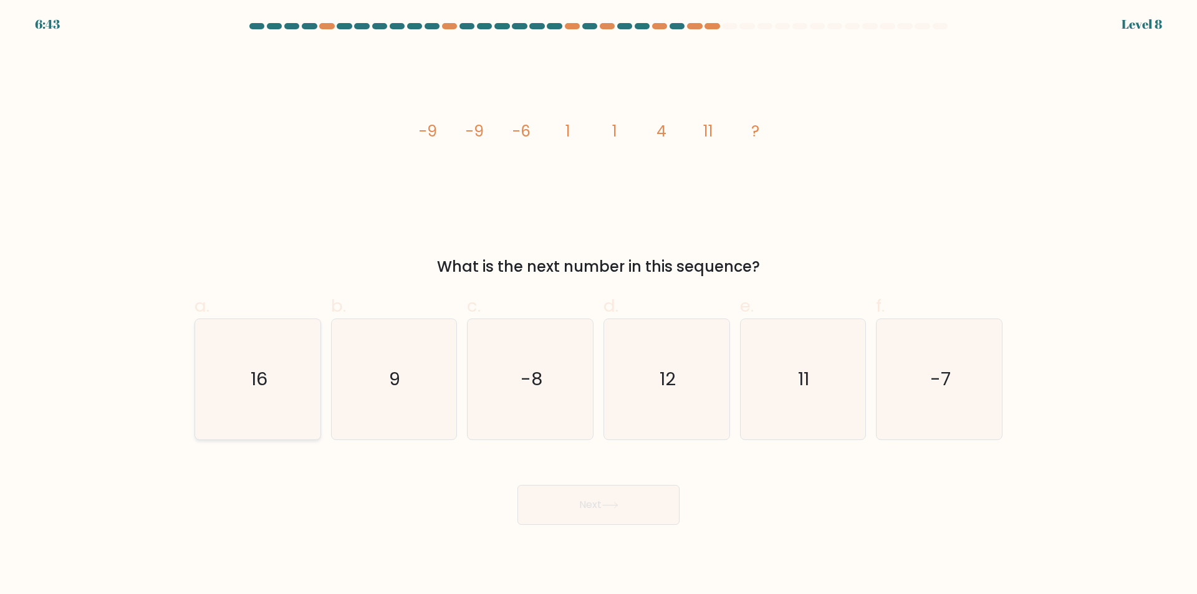
click at [262, 365] on icon "16" at bounding box center [258, 379] width 120 height 120
click at [598, 305] on input "a. 16" at bounding box center [598, 301] width 1 height 8
radio input "true"
click at [628, 511] on button "Next" at bounding box center [598, 505] width 162 height 40
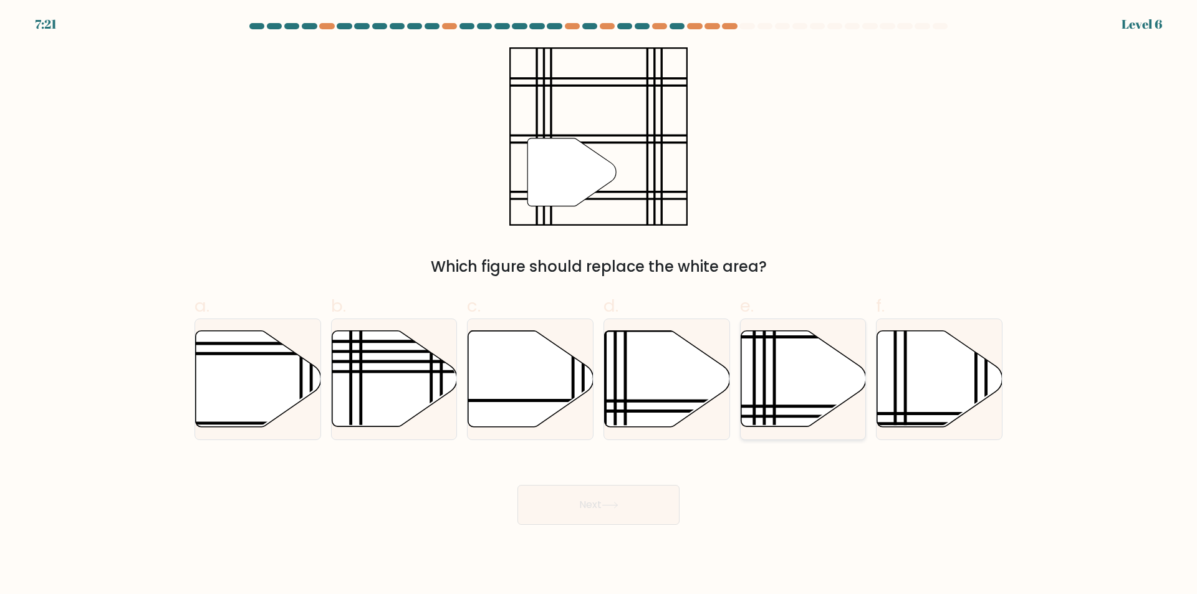
click at [785, 388] on icon at bounding box center [803, 379] width 125 height 96
click at [599, 305] on input "e." at bounding box center [598, 301] width 1 height 8
radio input "true"
click at [630, 514] on button "Next" at bounding box center [598, 505] width 162 height 40
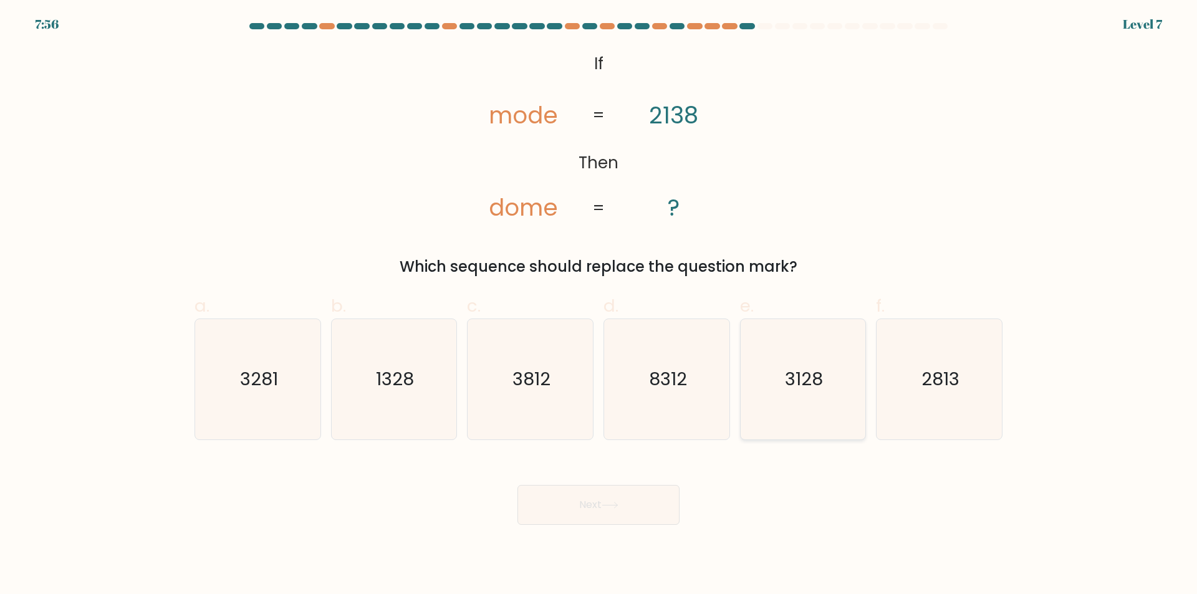
click at [811, 400] on icon "3128" at bounding box center [802, 379] width 120 height 120
click at [599, 305] on input "e. 3128" at bounding box center [598, 301] width 1 height 8
radio input "true"
click at [577, 527] on body "7:55 Level 7 If" at bounding box center [598, 297] width 1197 height 594
click at [582, 516] on button "Next" at bounding box center [598, 505] width 162 height 40
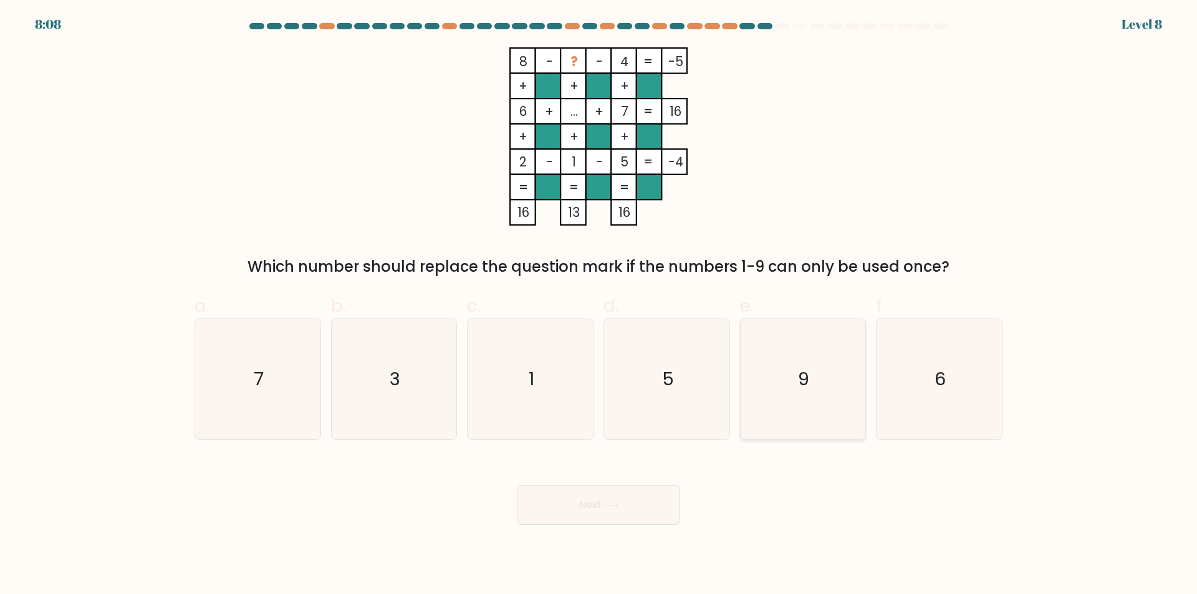
click at [847, 348] on icon "9" at bounding box center [802, 379] width 120 height 120
click at [599, 305] on input "e. 9" at bounding box center [598, 301] width 1 height 8
radio input "true"
click at [704, 491] on div "Next" at bounding box center [598, 490] width 823 height 70
click at [671, 496] on button "Next" at bounding box center [598, 505] width 162 height 40
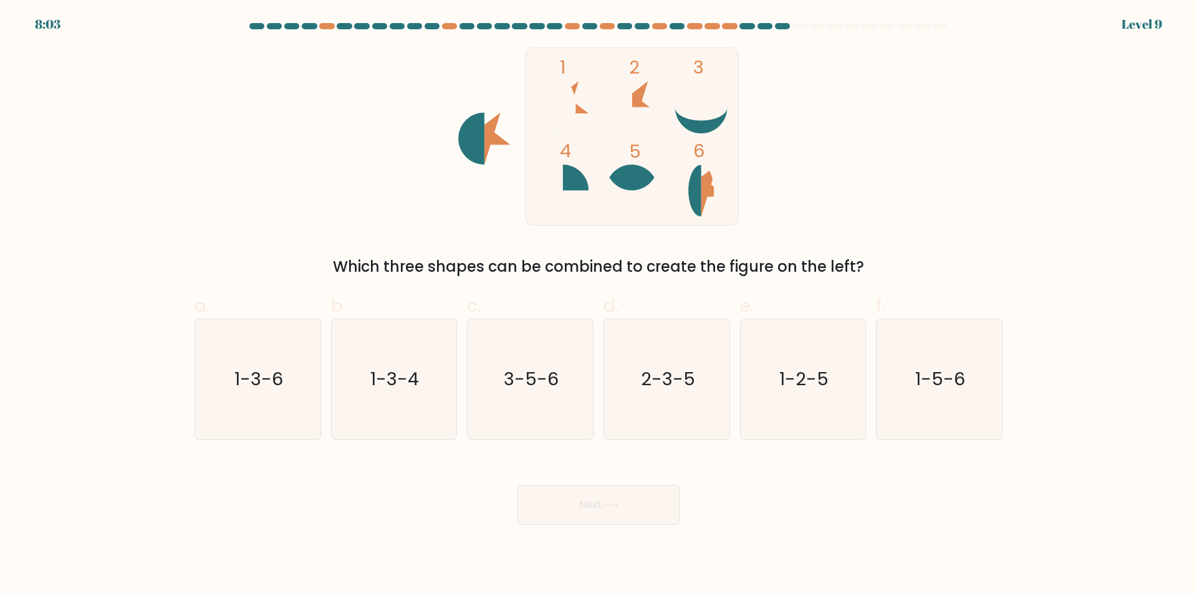
drag, startPoint x: 302, startPoint y: 358, endPoint x: 328, endPoint y: 376, distance: 31.8
click at [304, 358] on icon "1-3-6" at bounding box center [258, 379] width 120 height 120
click at [598, 305] on input "a. 1-3-6" at bounding box center [598, 301] width 1 height 8
radio input "true"
click at [552, 555] on body "8:02 Level 9" at bounding box center [598, 297] width 1197 height 594
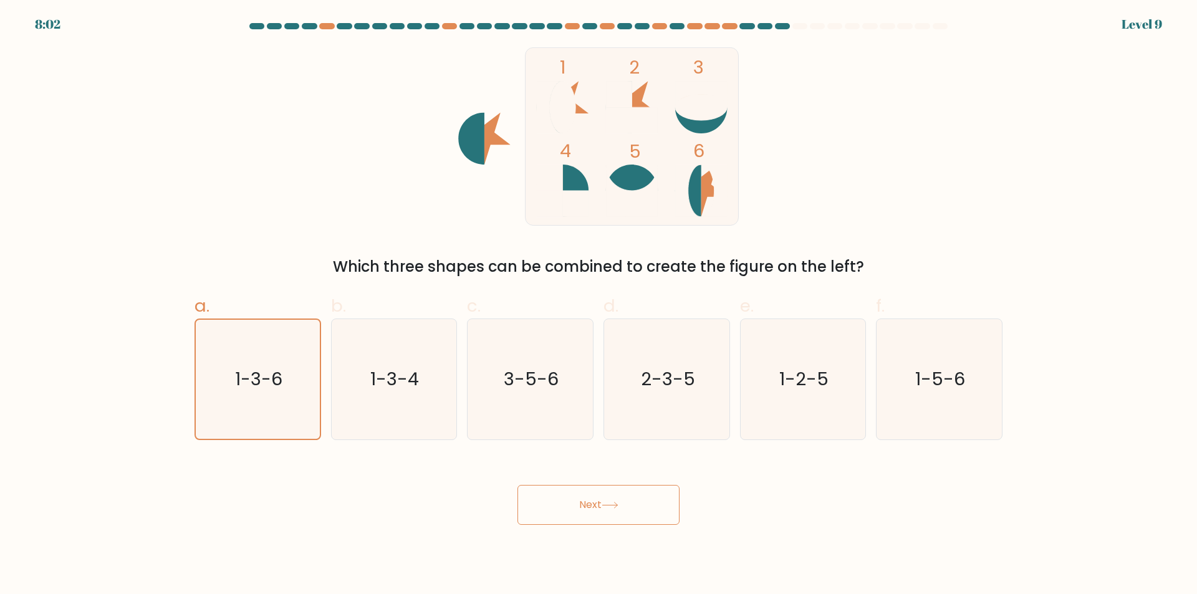
click at [566, 512] on button "Next" at bounding box center [598, 505] width 162 height 40
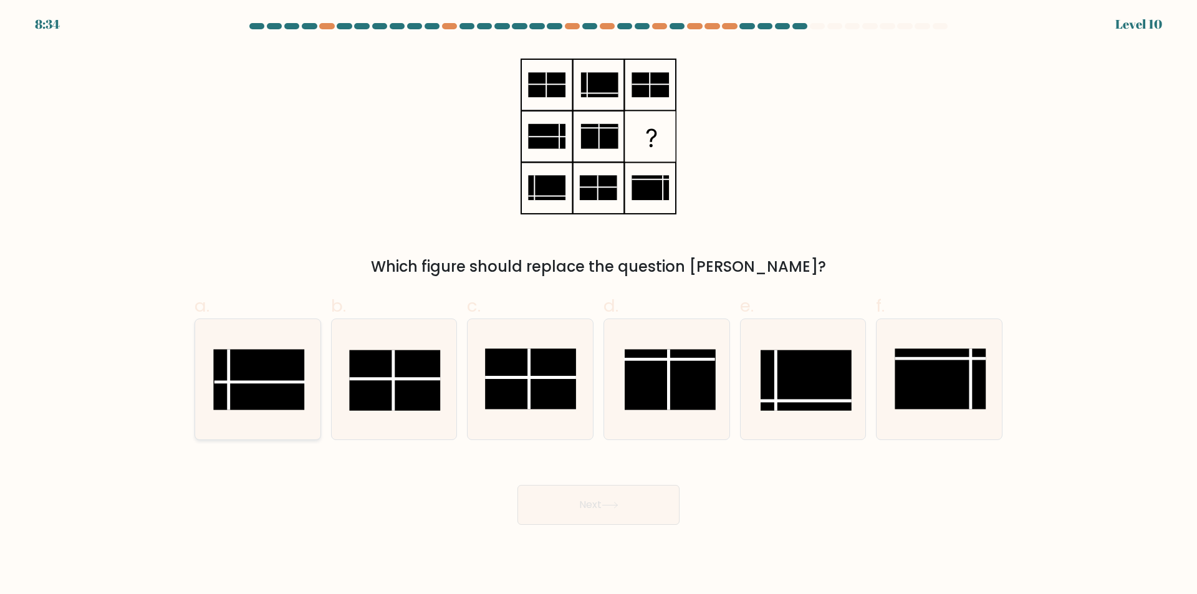
click at [282, 355] on rect at bounding box center [258, 380] width 91 height 60
click at [598, 305] on input "a." at bounding box center [598, 301] width 1 height 8
radio input "true"
click at [654, 514] on button "Next" at bounding box center [598, 505] width 162 height 40
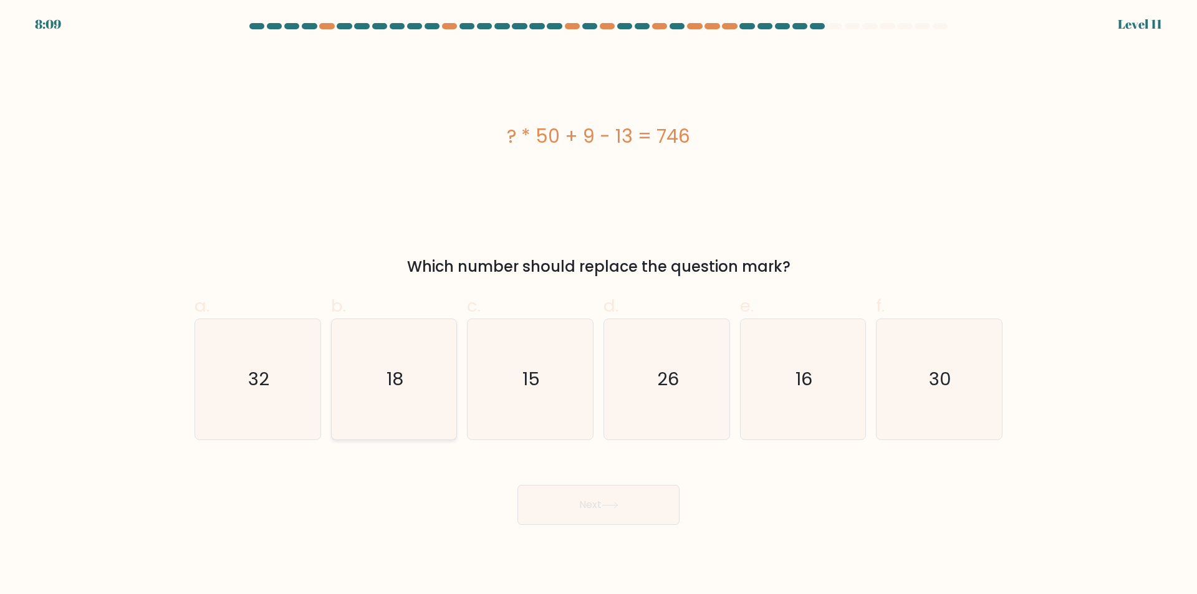
click at [397, 389] on text "18" at bounding box center [394, 379] width 17 height 25
click at [598, 305] on input "b. 18" at bounding box center [598, 301] width 1 height 8
radio input "true"
click at [592, 494] on button "Next" at bounding box center [598, 505] width 162 height 40
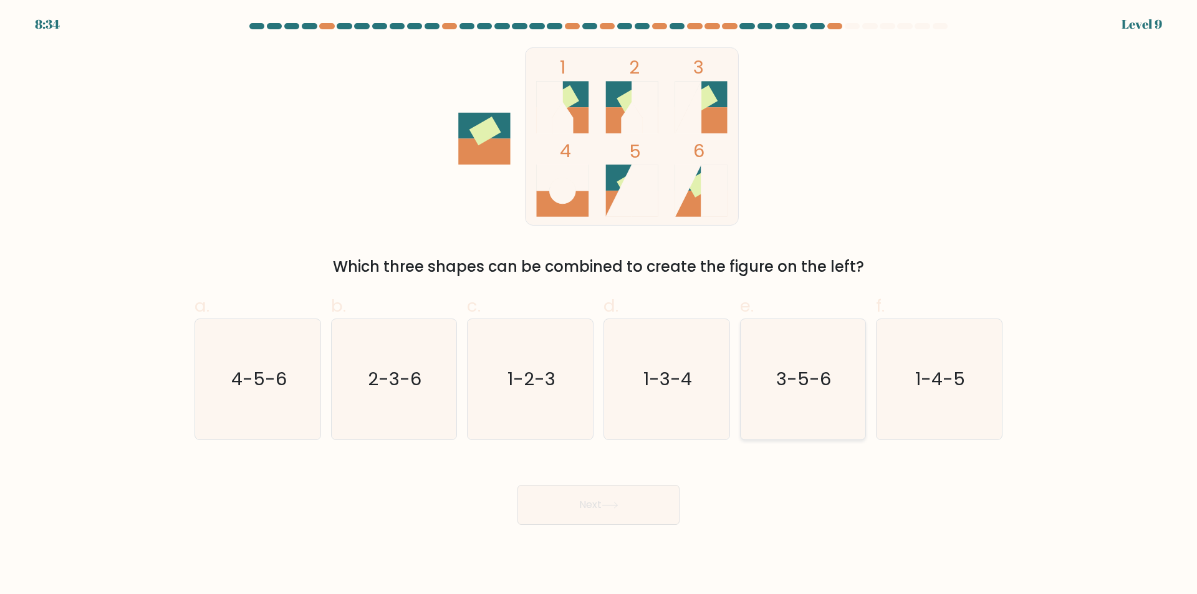
click at [796, 411] on icon "3-5-6" at bounding box center [802, 379] width 120 height 120
click at [599, 305] on input "e. 3-5-6" at bounding box center [598, 301] width 1 height 8
radio input "true"
click at [573, 499] on button "Next" at bounding box center [598, 505] width 162 height 40
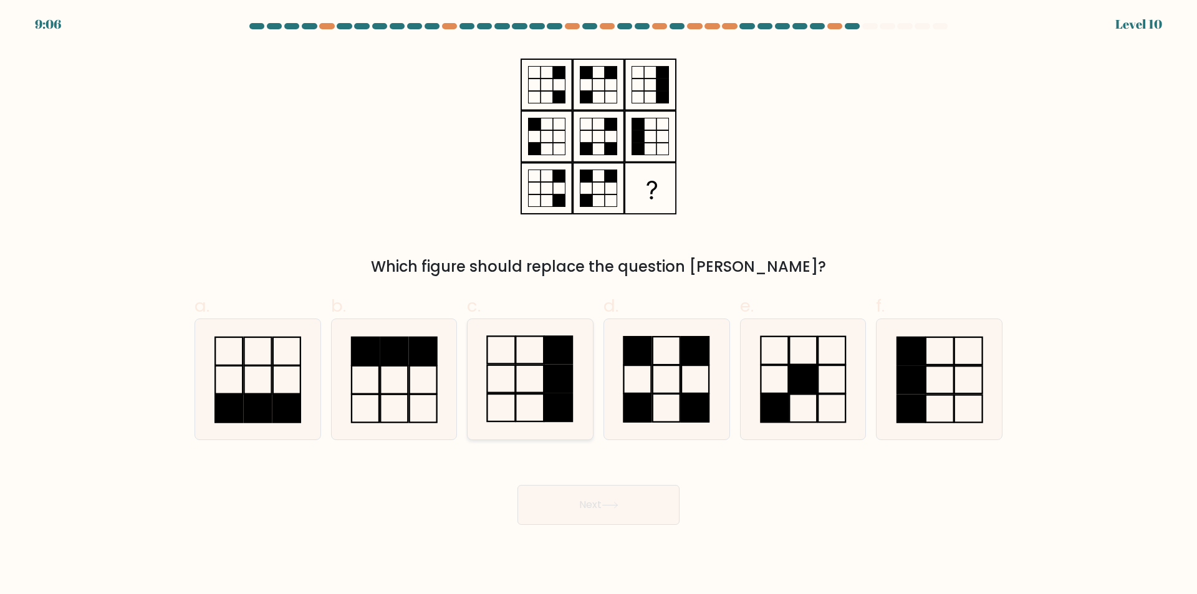
click at [557, 352] on rect at bounding box center [558, 350] width 28 height 27
click at [598, 305] on input "c." at bounding box center [598, 301] width 1 height 8
radio input "true"
click at [570, 514] on button "Next" at bounding box center [598, 505] width 162 height 40
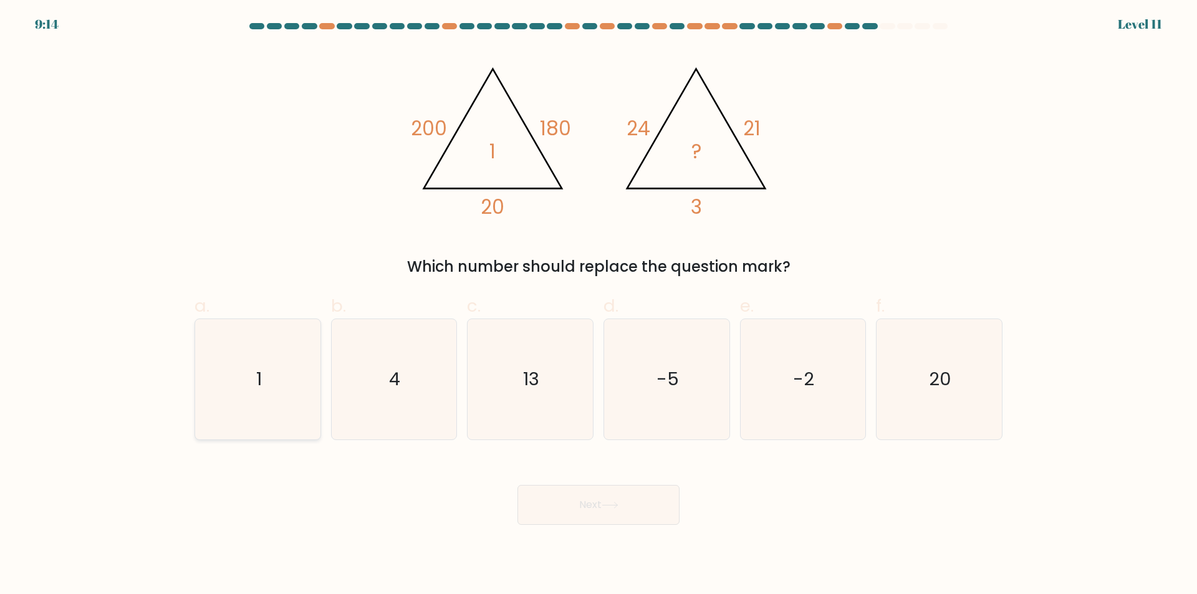
click at [200, 365] on icon "1" at bounding box center [258, 379] width 120 height 120
click at [598, 305] on input "a. 1" at bounding box center [598, 301] width 1 height 8
radio input "true"
click at [586, 515] on button "Next" at bounding box center [598, 505] width 162 height 40
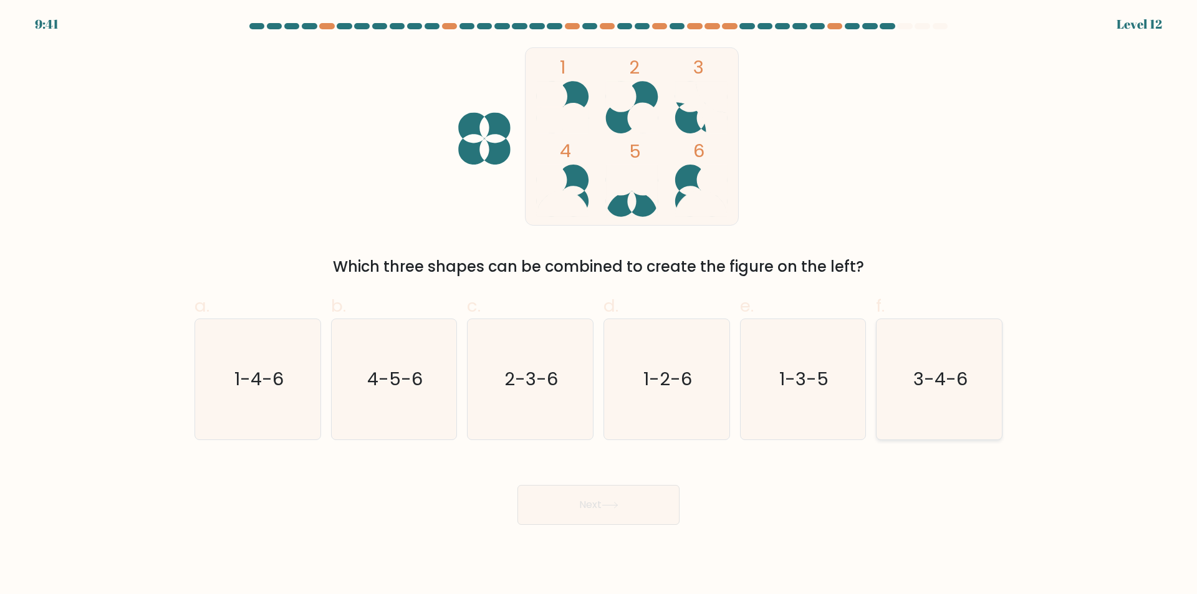
click at [965, 403] on icon "3-4-6" at bounding box center [939, 379] width 120 height 120
click at [599, 305] on input "f. 3-4-6" at bounding box center [598, 301] width 1 height 8
radio input "true"
click at [641, 517] on button "Next" at bounding box center [598, 505] width 162 height 40
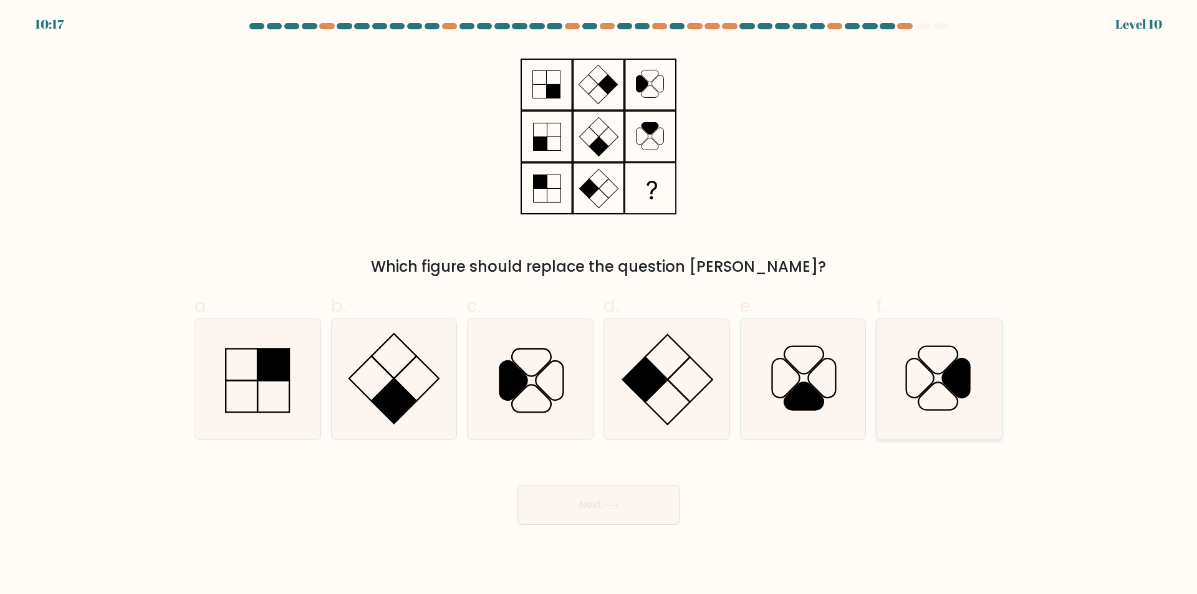
click at [954, 368] on icon at bounding box center [956, 377] width 27 height 39
click at [599, 305] on input "f." at bounding box center [598, 301] width 1 height 8
radio input "true"
click at [539, 521] on button "Next" at bounding box center [598, 505] width 162 height 40
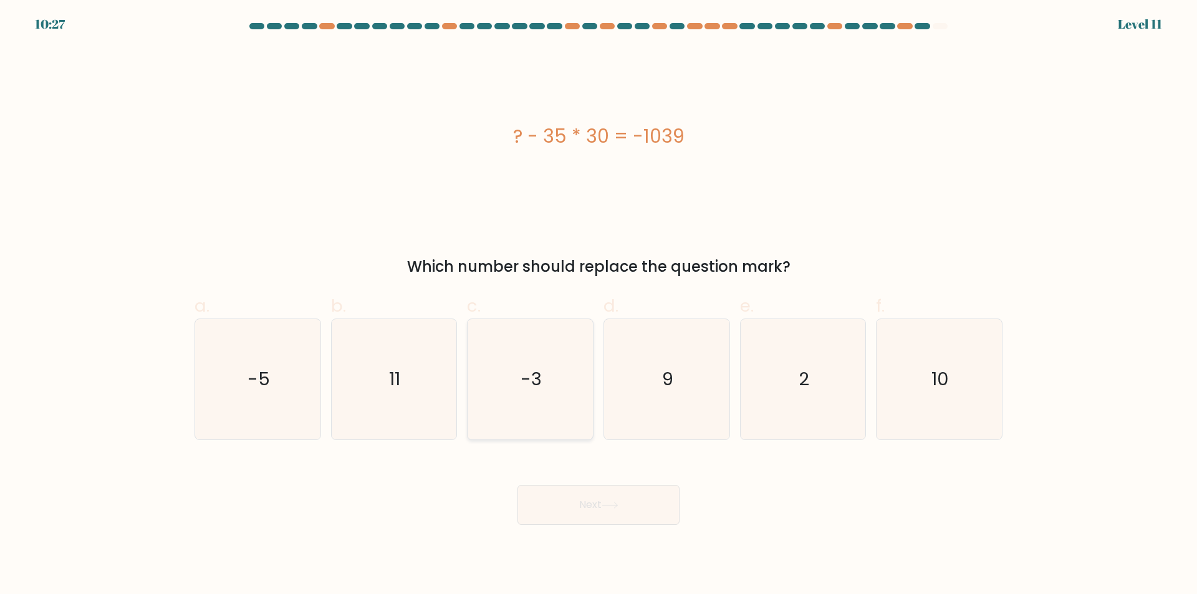
click at [554, 398] on icon "-3" at bounding box center [530, 379] width 120 height 120
click at [598, 305] on input "c. -3" at bounding box center [598, 301] width 1 height 8
radio input "true"
click at [629, 490] on button "Next" at bounding box center [598, 505] width 162 height 40
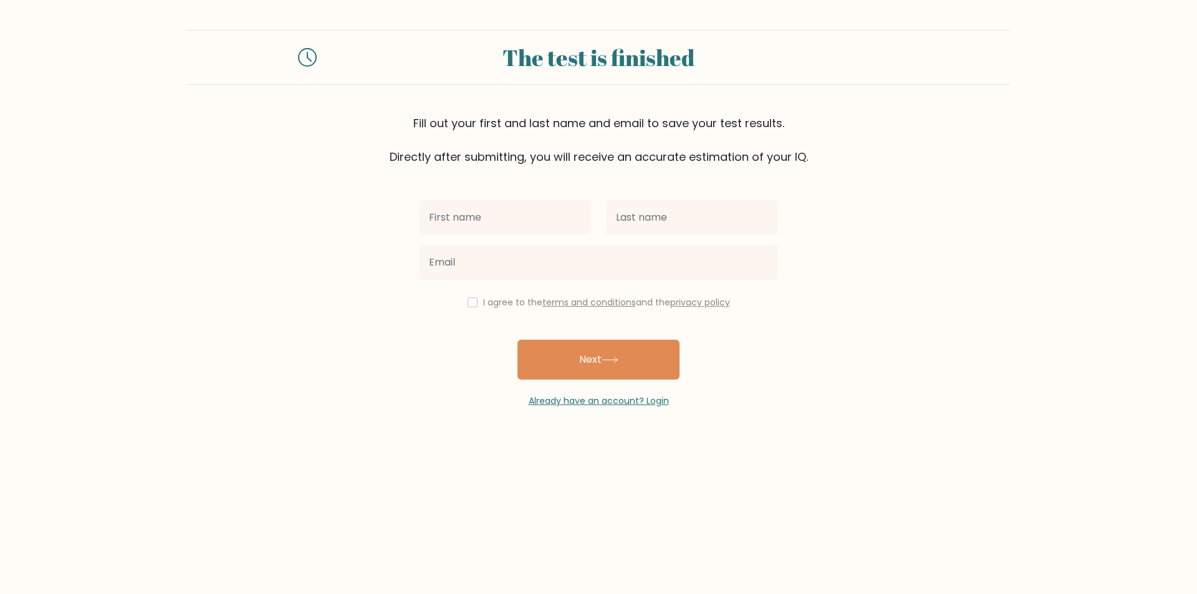
click at [516, 222] on input "text" at bounding box center [505, 217] width 172 height 35
type input "Caylena"
type input "Jefferson"
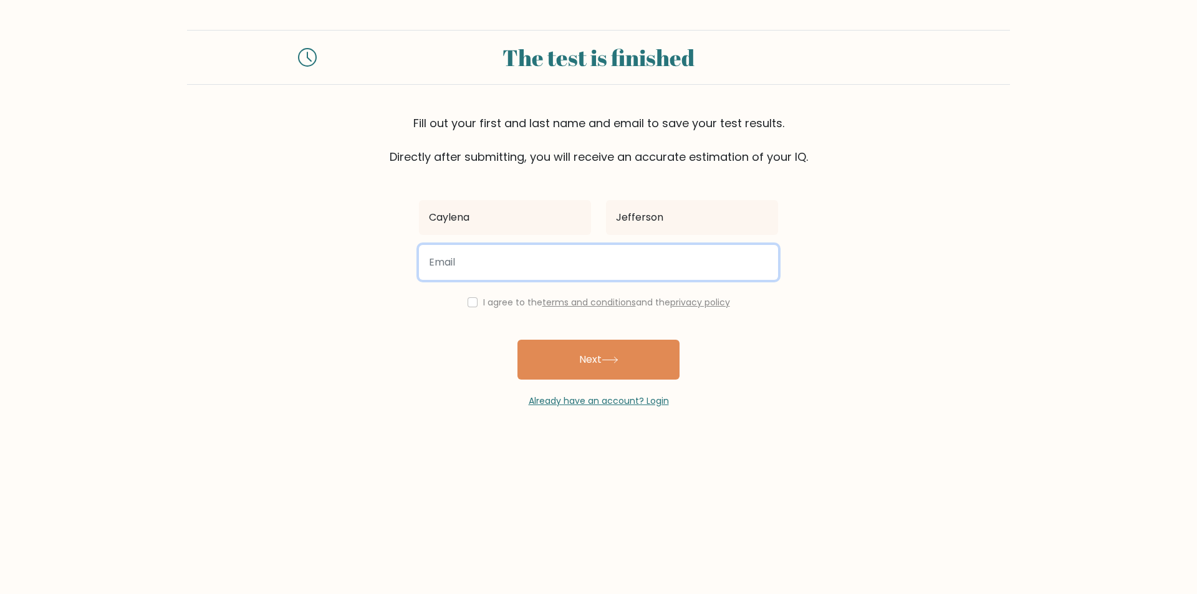
click at [535, 275] on input "email" at bounding box center [598, 262] width 359 height 35
type input "cjeff12@lsu.edu"
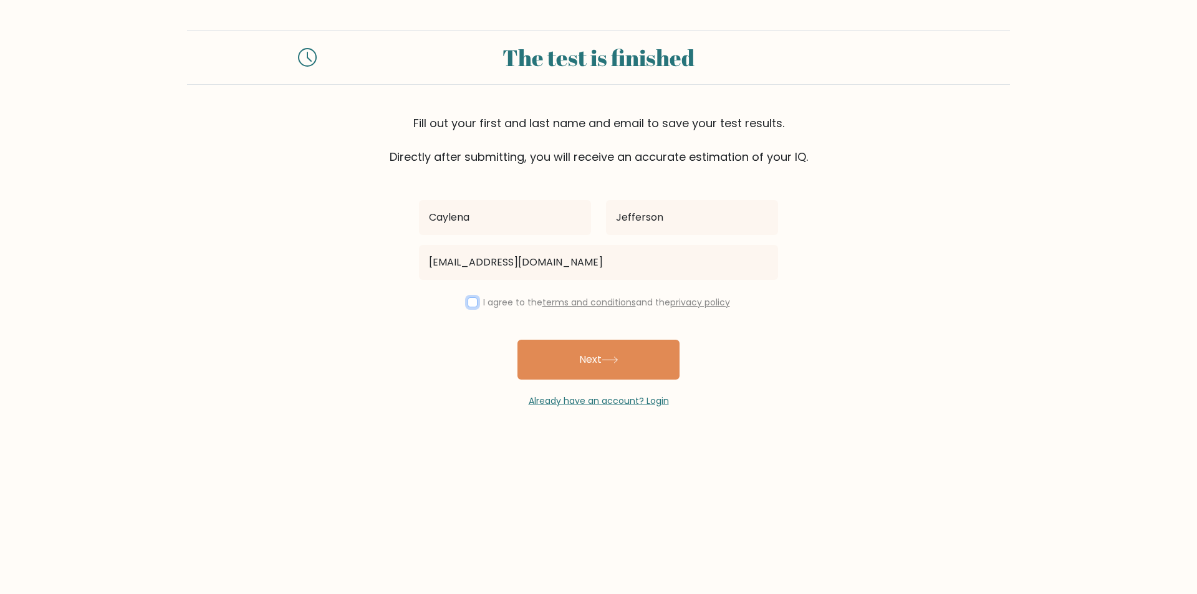
click at [471, 300] on input "checkbox" at bounding box center [473, 302] width 10 height 10
checkbox input "true"
click at [575, 372] on button "Next" at bounding box center [598, 360] width 162 height 40
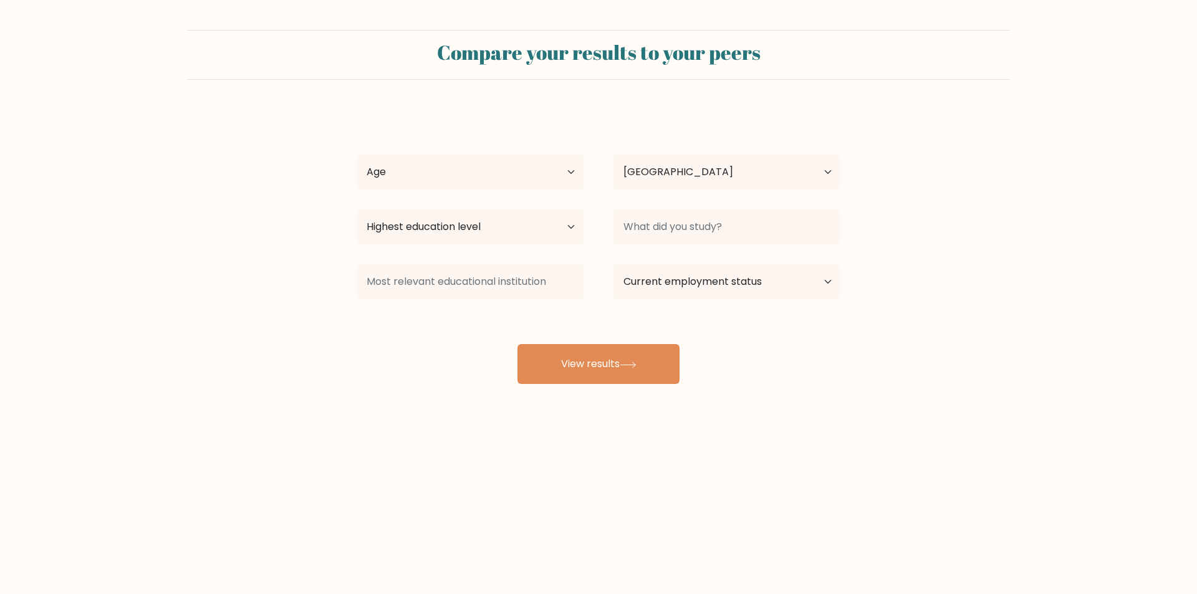
select select "US"
click at [497, 174] on select "Age Under [DEMOGRAPHIC_DATA] [DEMOGRAPHIC_DATA] [DEMOGRAPHIC_DATA] [DEMOGRAPHIC…" at bounding box center [470, 172] width 227 height 35
select select "25_34"
click at [357, 155] on select "Age Under [DEMOGRAPHIC_DATA] [DEMOGRAPHIC_DATA] [DEMOGRAPHIC_DATA] [DEMOGRAPHIC…" at bounding box center [470, 172] width 227 height 35
click at [675, 169] on select "Country Afghanistan Albania Algeria American Samoa Andorra Angola Anguilla Anta…" at bounding box center [726, 172] width 227 height 35
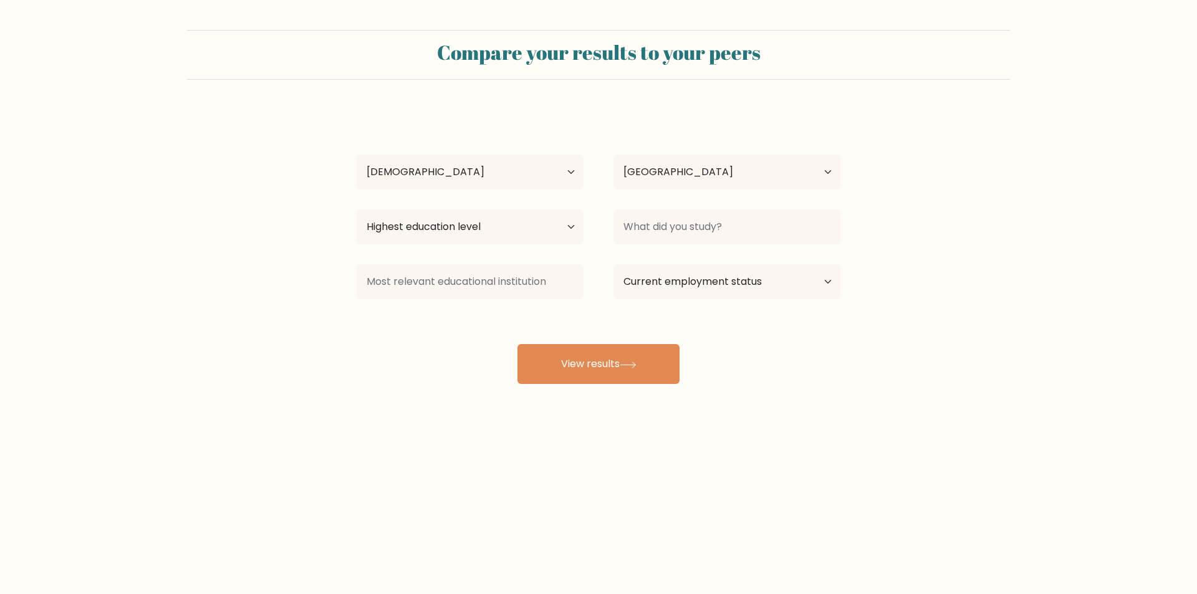
drag, startPoint x: 665, startPoint y: 116, endPoint x: 645, endPoint y: 127, distance: 23.4
click at [665, 116] on div "Caylena Jefferson Age Under 18 years old 18-24 years old 25-34 years old 35-44 …" at bounding box center [598, 247] width 499 height 274
click at [490, 230] on select "Highest education level No schooling Primary Lower Secondary Upper Secondary Oc…" at bounding box center [470, 226] width 227 height 35
select select "bachelors_degree"
click at [357, 209] on select "Highest education level No schooling Primary Lower Secondary Upper Secondary Oc…" at bounding box center [470, 226] width 227 height 35
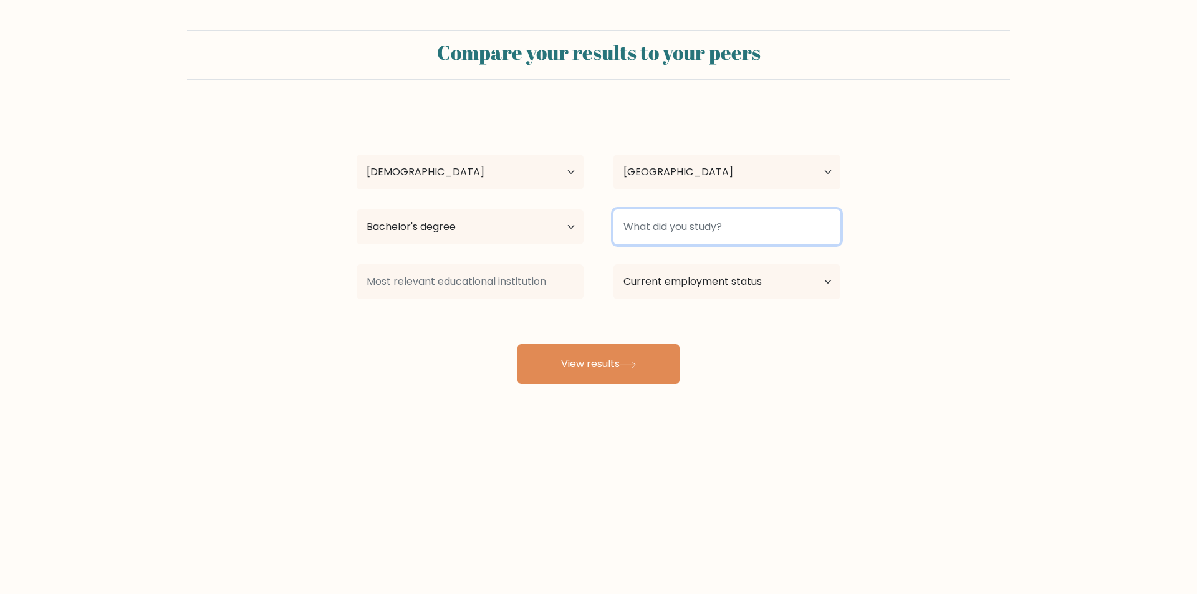
click at [727, 239] on input at bounding box center [726, 226] width 227 height 35
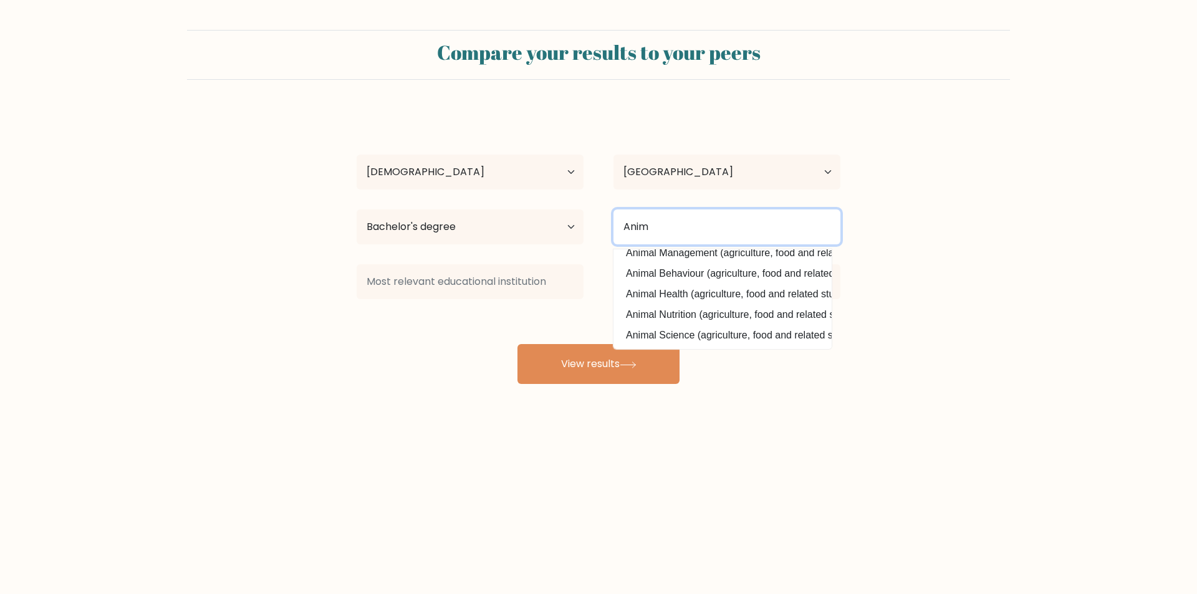
scroll to position [80, 0]
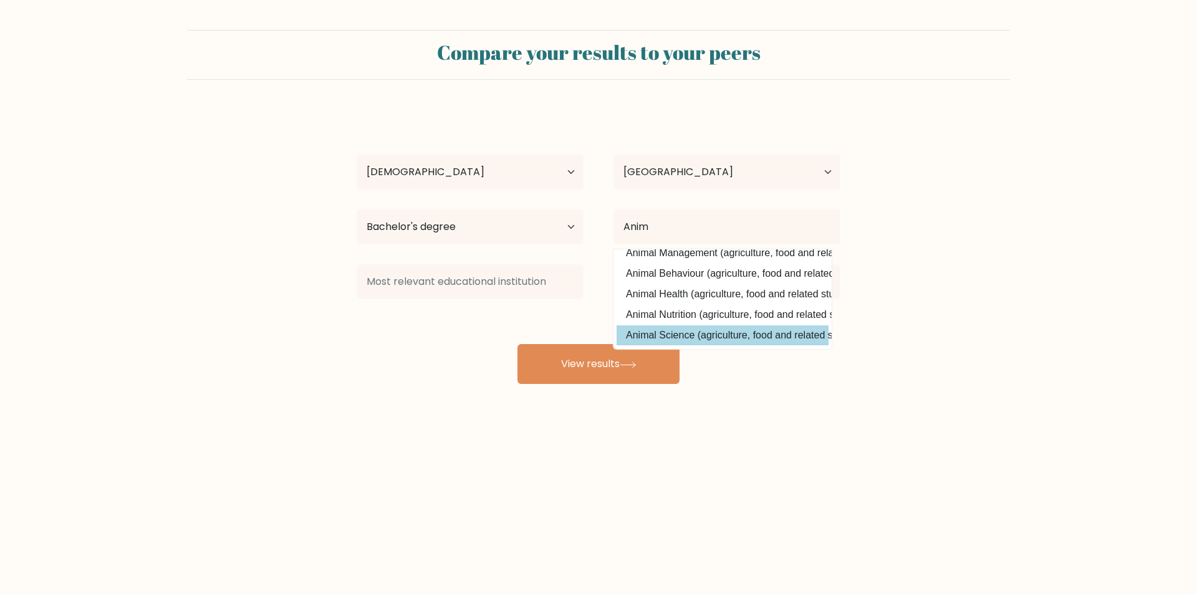
click at [698, 325] on option "Animal Science (agriculture, food and related studies)" at bounding box center [722, 335] width 212 height 20
type input "Animal Science"
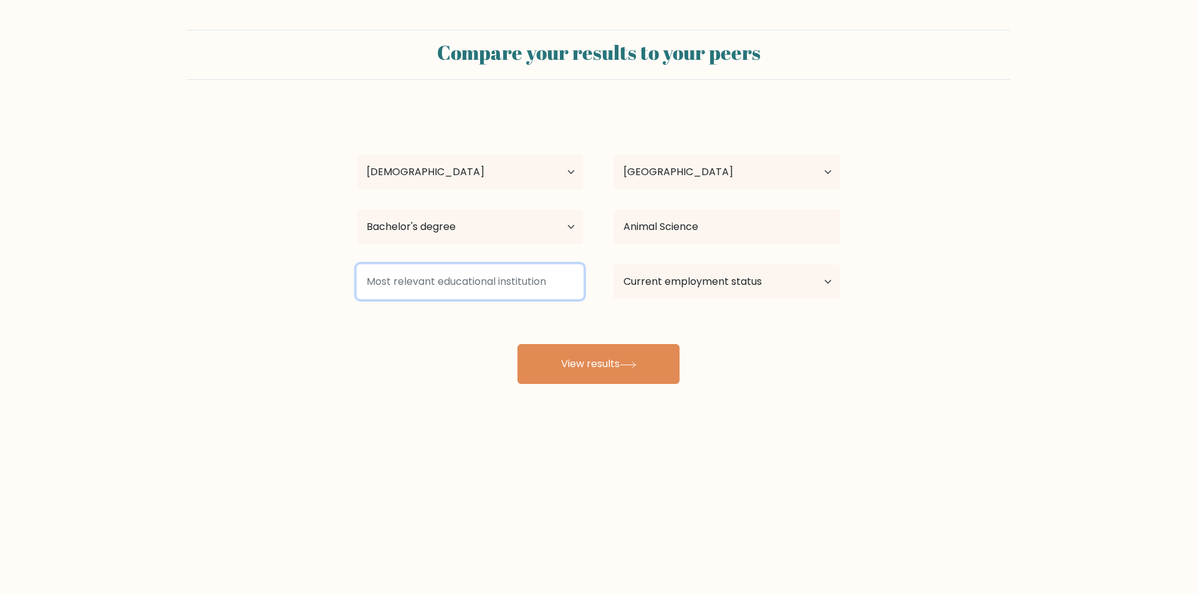
click at [448, 272] on input at bounding box center [470, 281] width 227 height 35
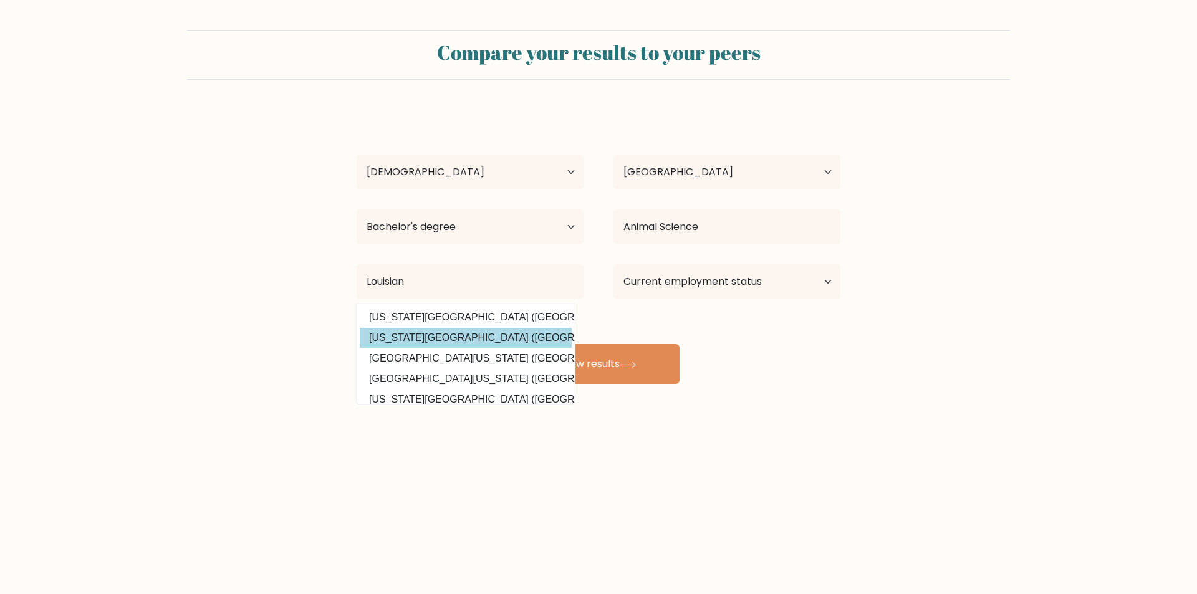
click at [486, 341] on option "Louisiana State University (United States)" at bounding box center [466, 338] width 212 height 20
type input "[US_STATE][GEOGRAPHIC_DATA]"
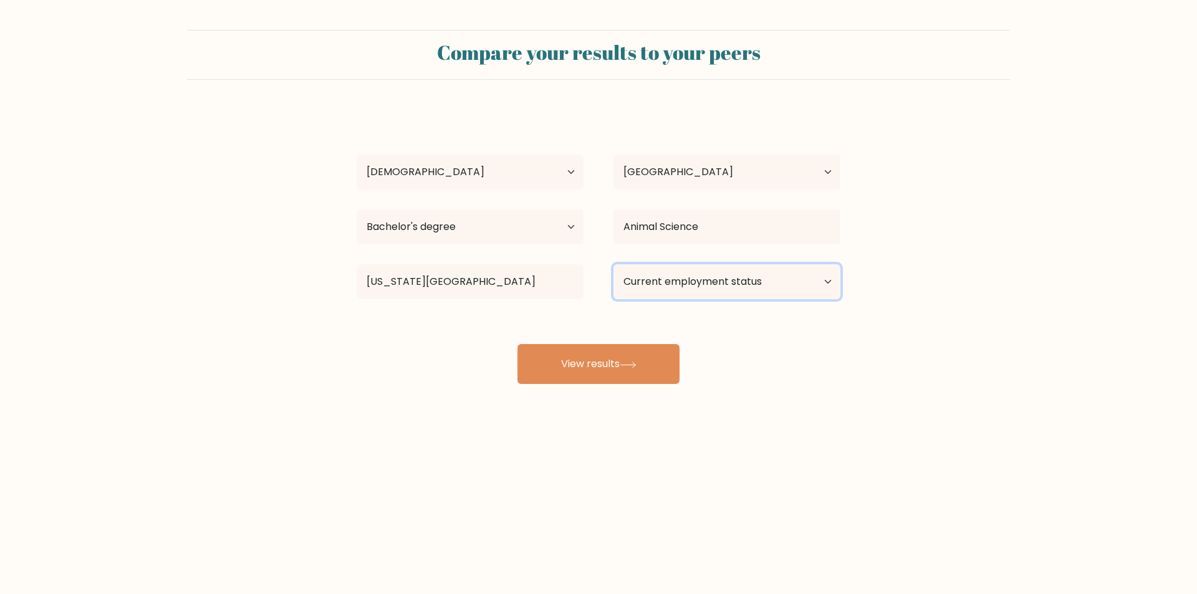
click at [708, 275] on select "Current employment status Employed Student Retired Other / prefer not to answer" at bounding box center [726, 281] width 227 height 35
select select "employed"
click at [613, 264] on select "Current employment status Employed Student Retired Other / prefer not to answer" at bounding box center [726, 281] width 227 height 35
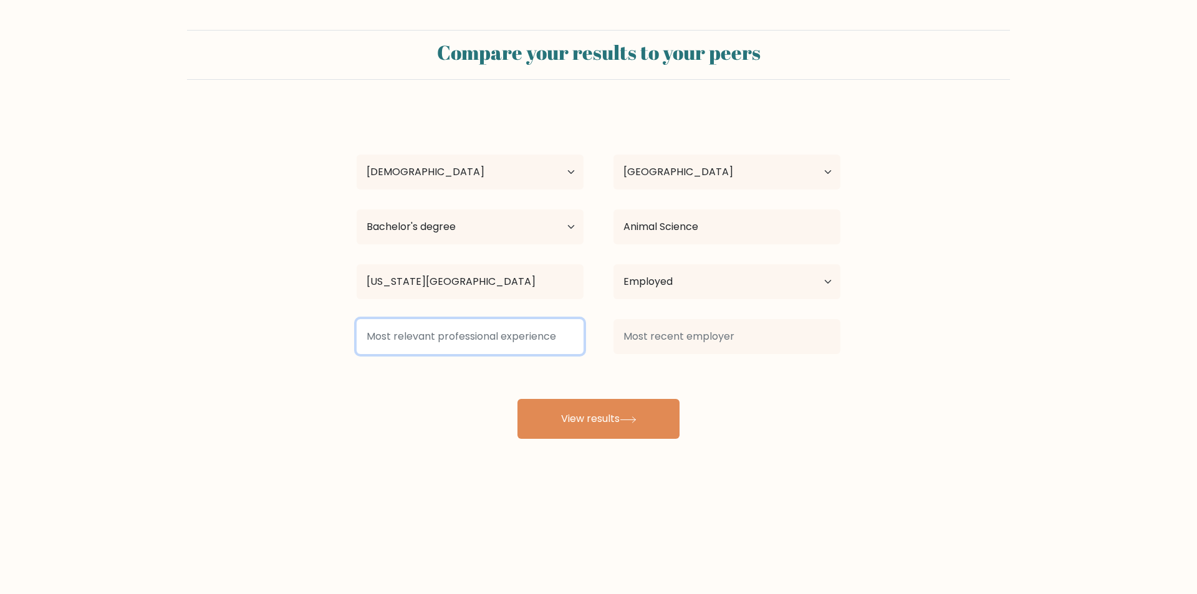
click at [534, 349] on input at bounding box center [470, 336] width 227 height 35
type input "l"
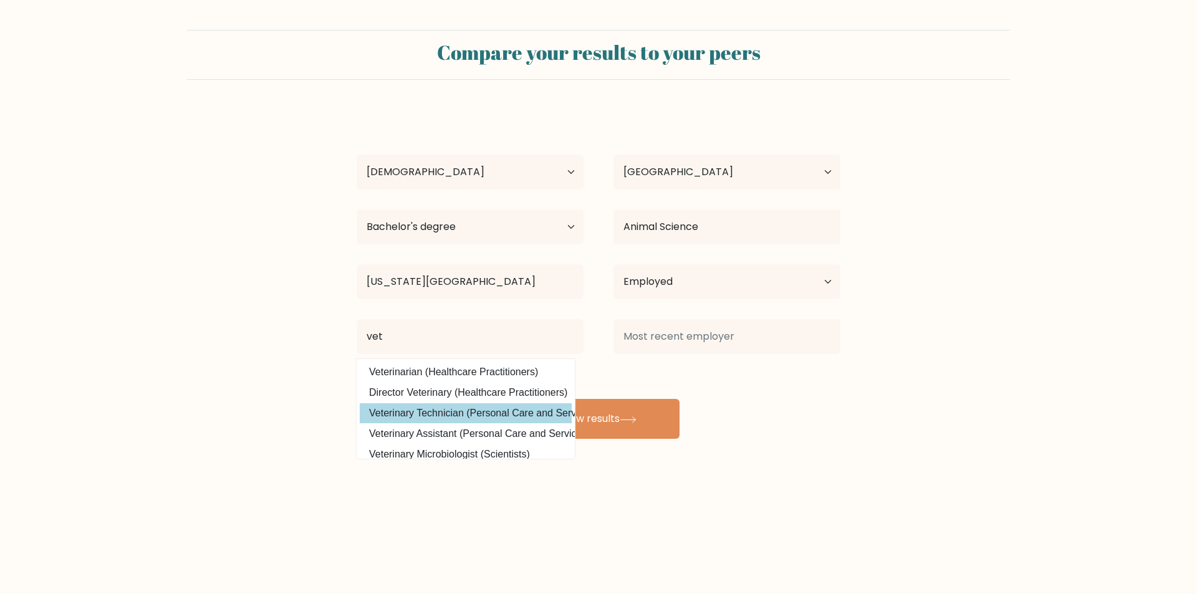
click at [472, 406] on option "Veterinary Technician (Personal Care and Service)" at bounding box center [466, 413] width 212 height 20
type input "Veterinary Technician"
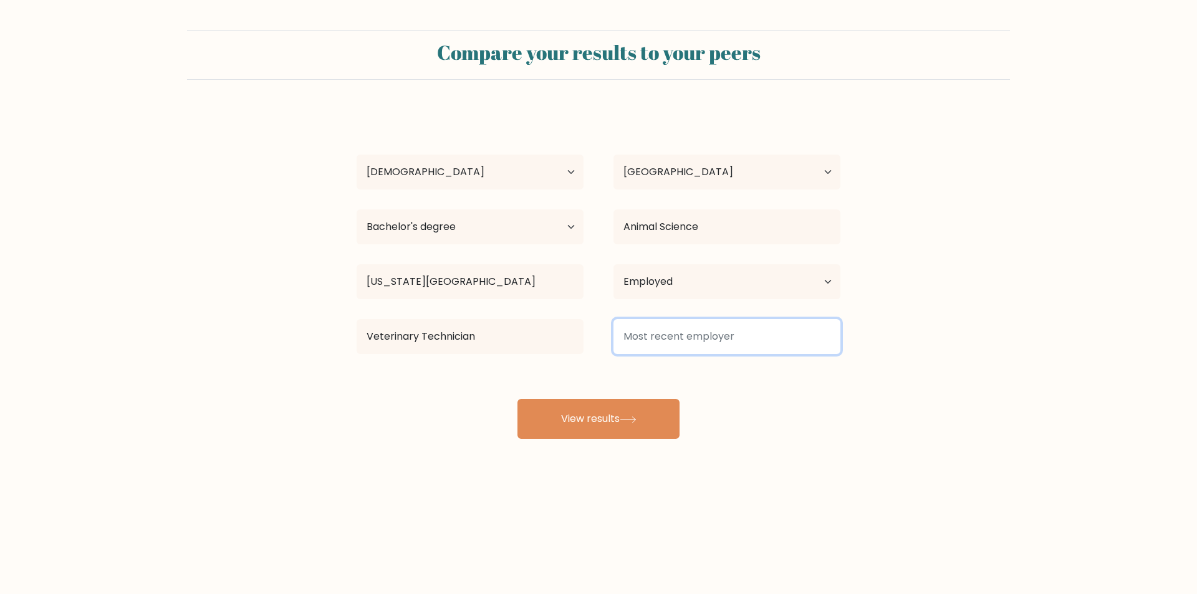
click at [745, 343] on input at bounding box center [726, 336] width 227 height 35
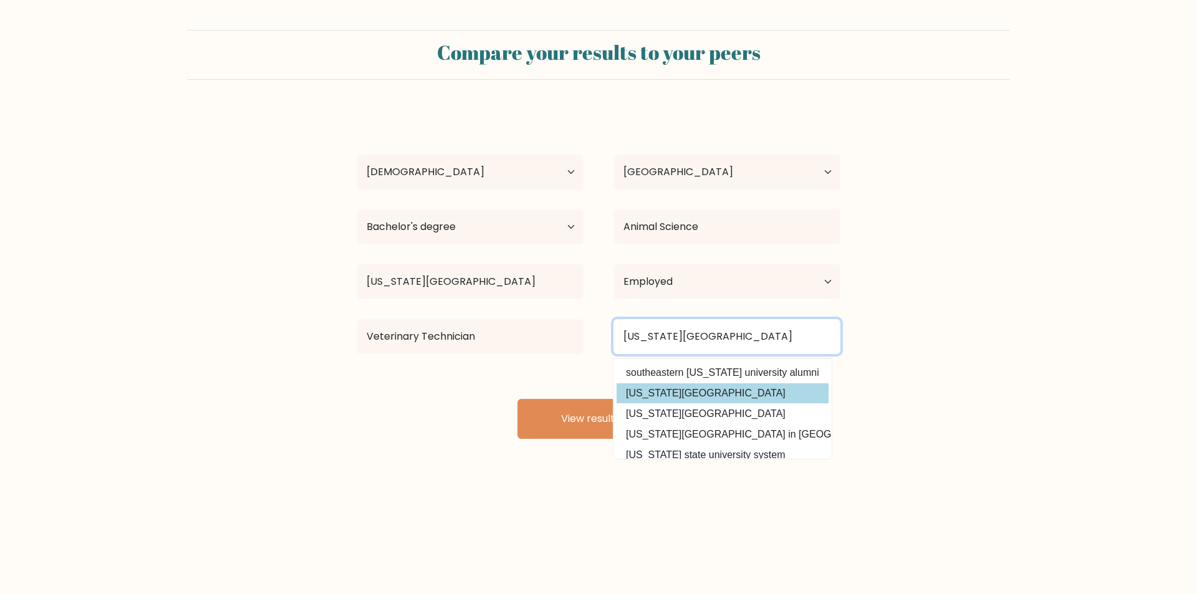
scroll to position [112, 0]
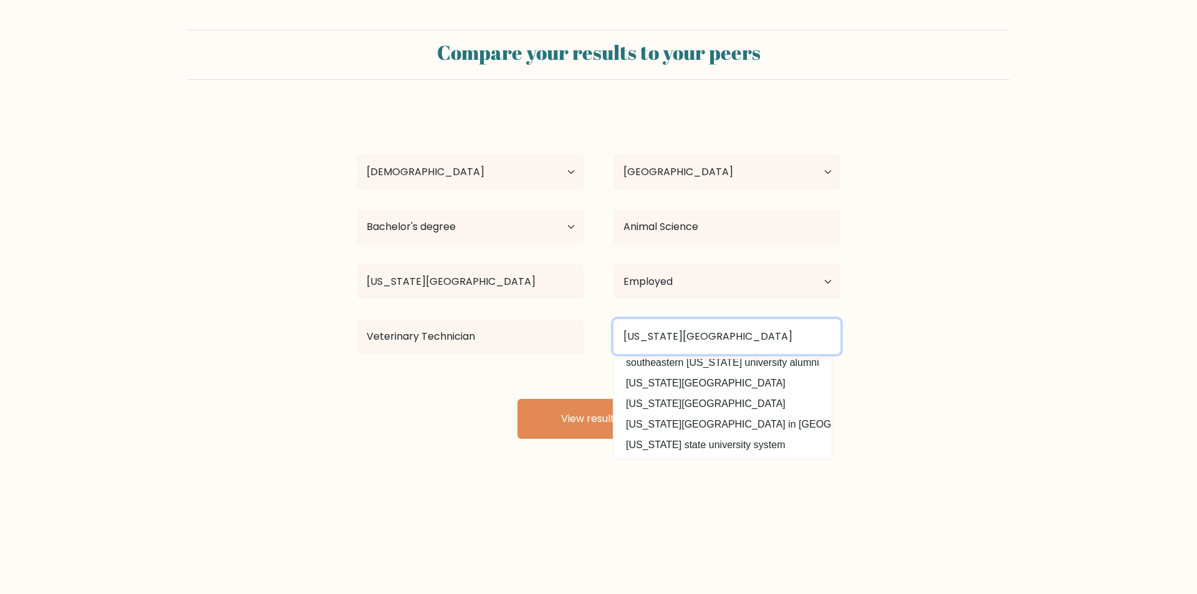
click at [723, 338] on input "louisiana state university" at bounding box center [726, 336] width 227 height 35
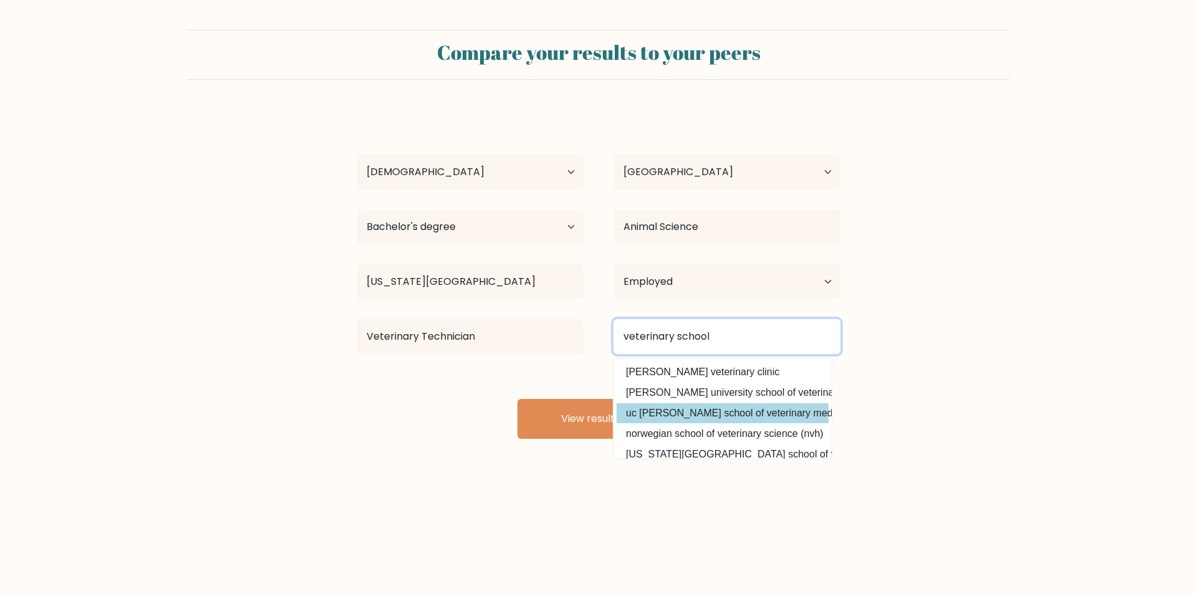
scroll to position [62, 0]
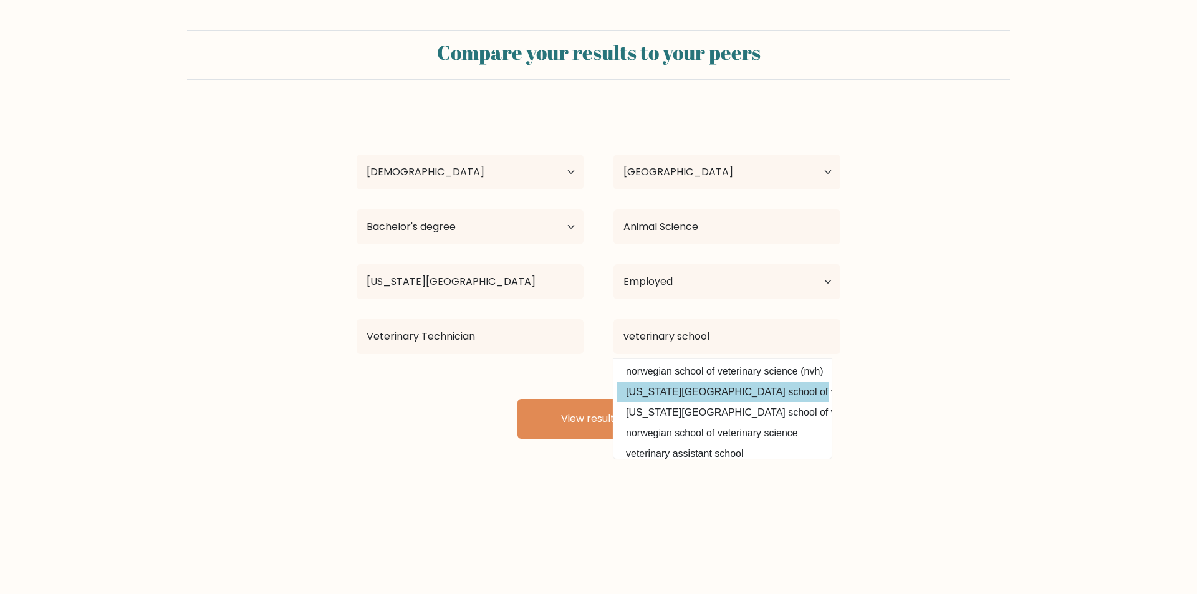
click at [699, 393] on option "louisiana state university school of veterinary medicine" at bounding box center [722, 392] width 212 height 20
type input "louisiana state university school of veterinary medicine"
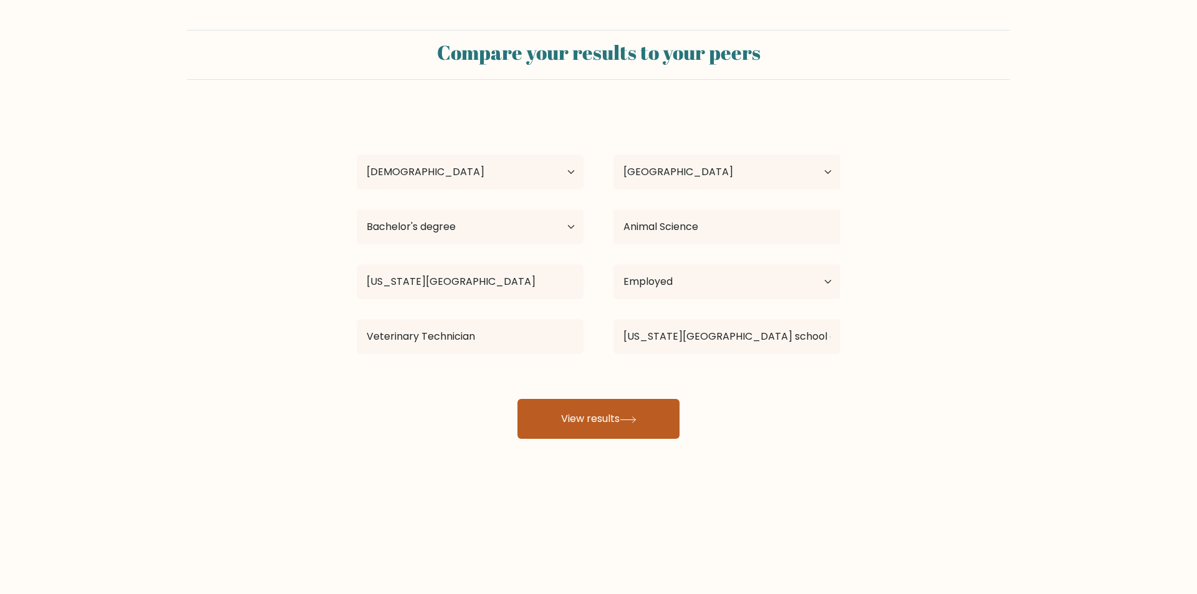
click at [598, 415] on button "View results" at bounding box center [598, 419] width 162 height 40
